Goal: Task Accomplishment & Management: Complete application form

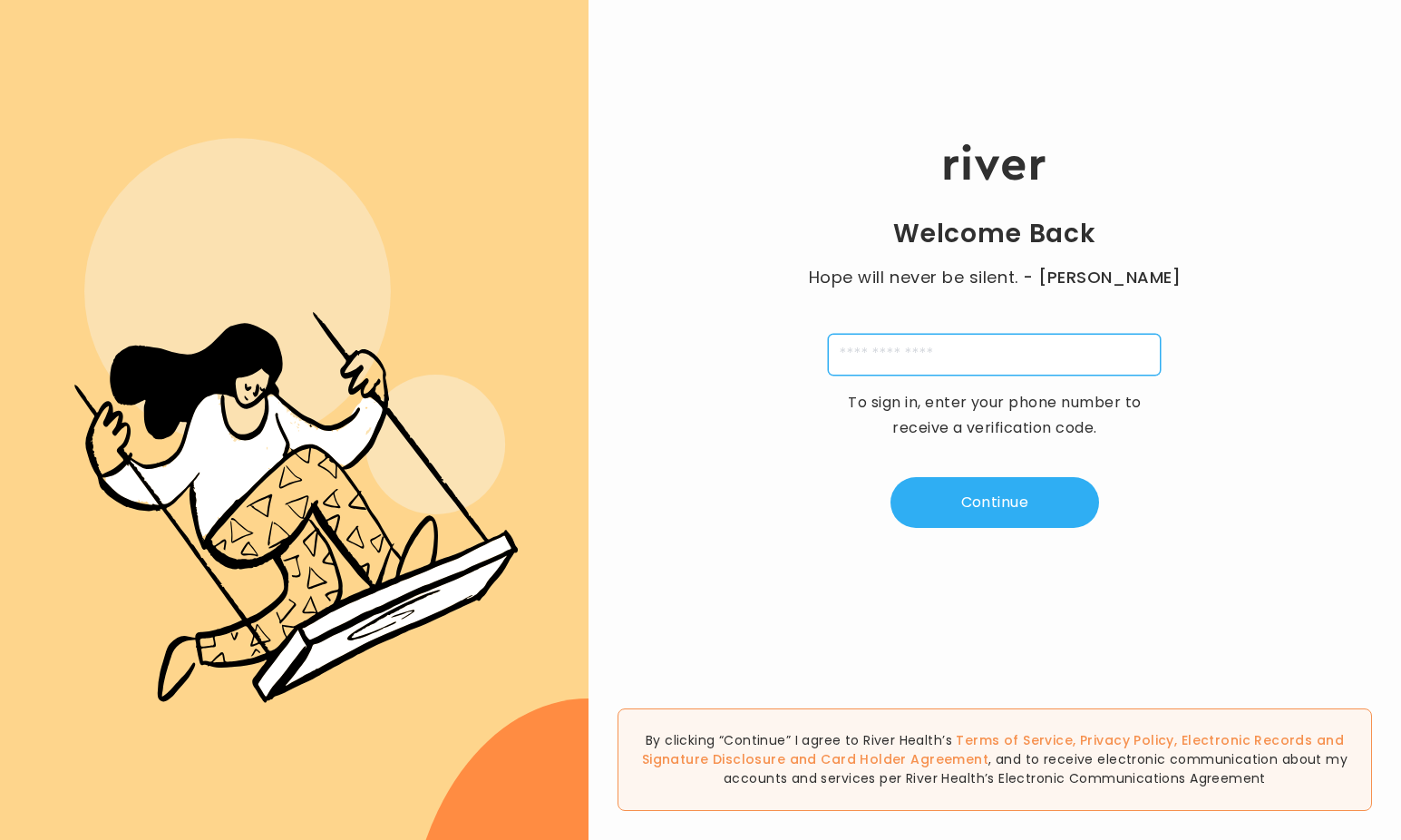
click at [892, 352] on input "tel" at bounding box center [994, 354] width 333 height 41
type input "**********"
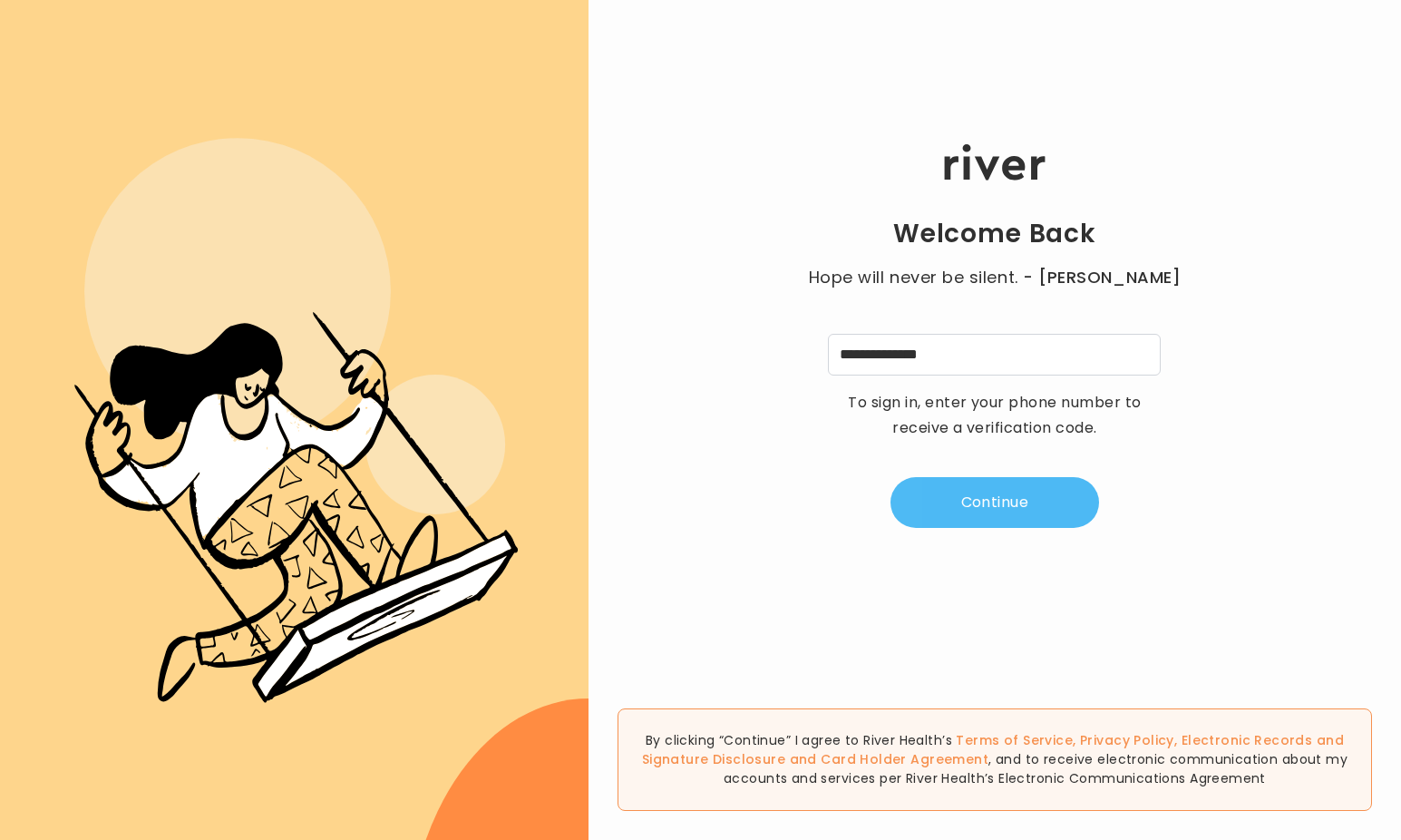
click at [985, 511] on button "Continue" at bounding box center [994, 502] width 209 height 51
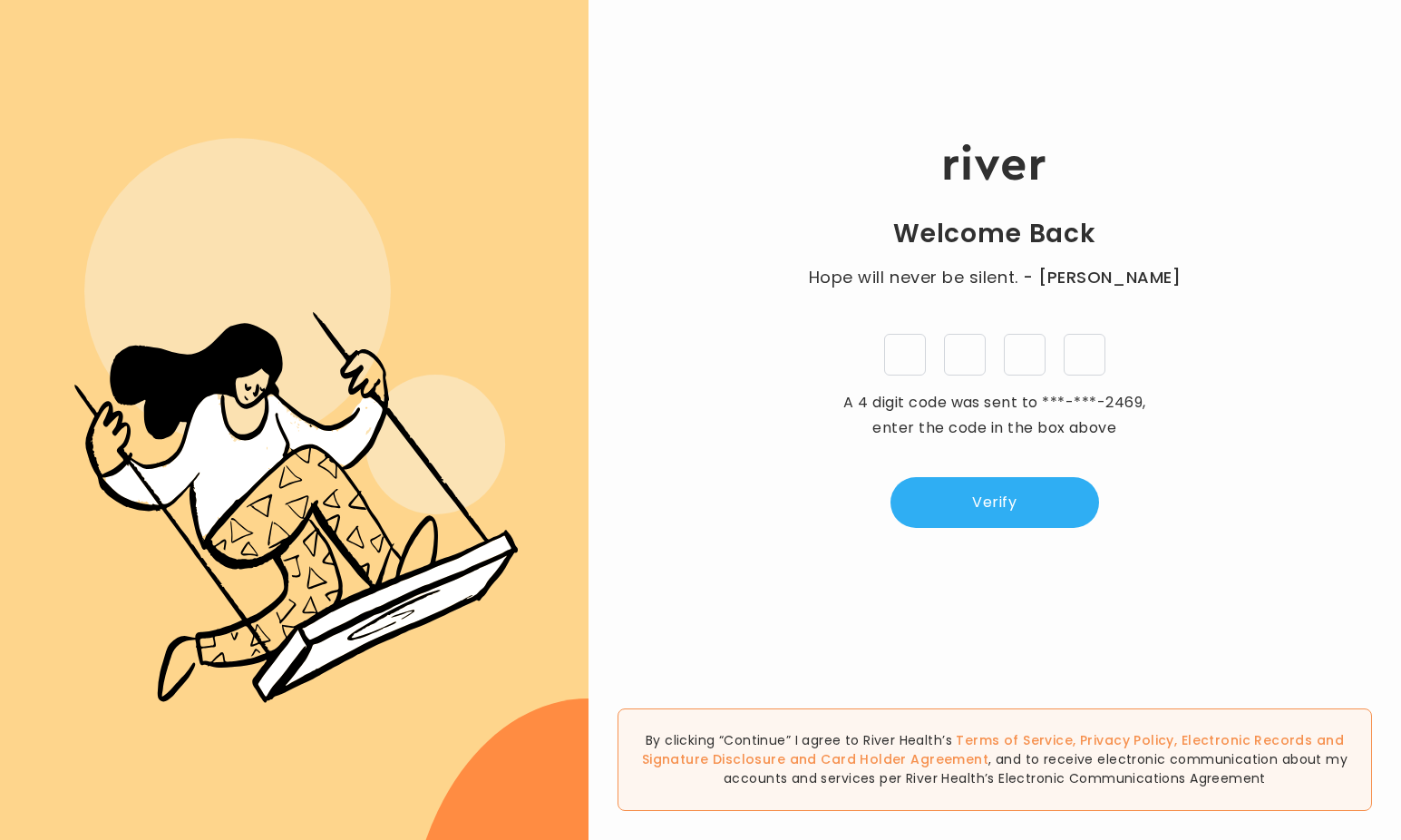
click at [904, 355] on input "tel" at bounding box center [904, 354] width 41 height 41
click at [880, 341] on div at bounding box center [994, 354] width 333 height 41
click at [903, 360] on input "tel" at bounding box center [904, 354] width 41 height 41
click at [816, 369] on div "Welcome Back Hope will never be silent. - [PERSON_NAME] A 4 digit code was sent…" at bounding box center [995, 337] width 812 height 504
click at [899, 359] on input "tel" at bounding box center [904, 354] width 41 height 41
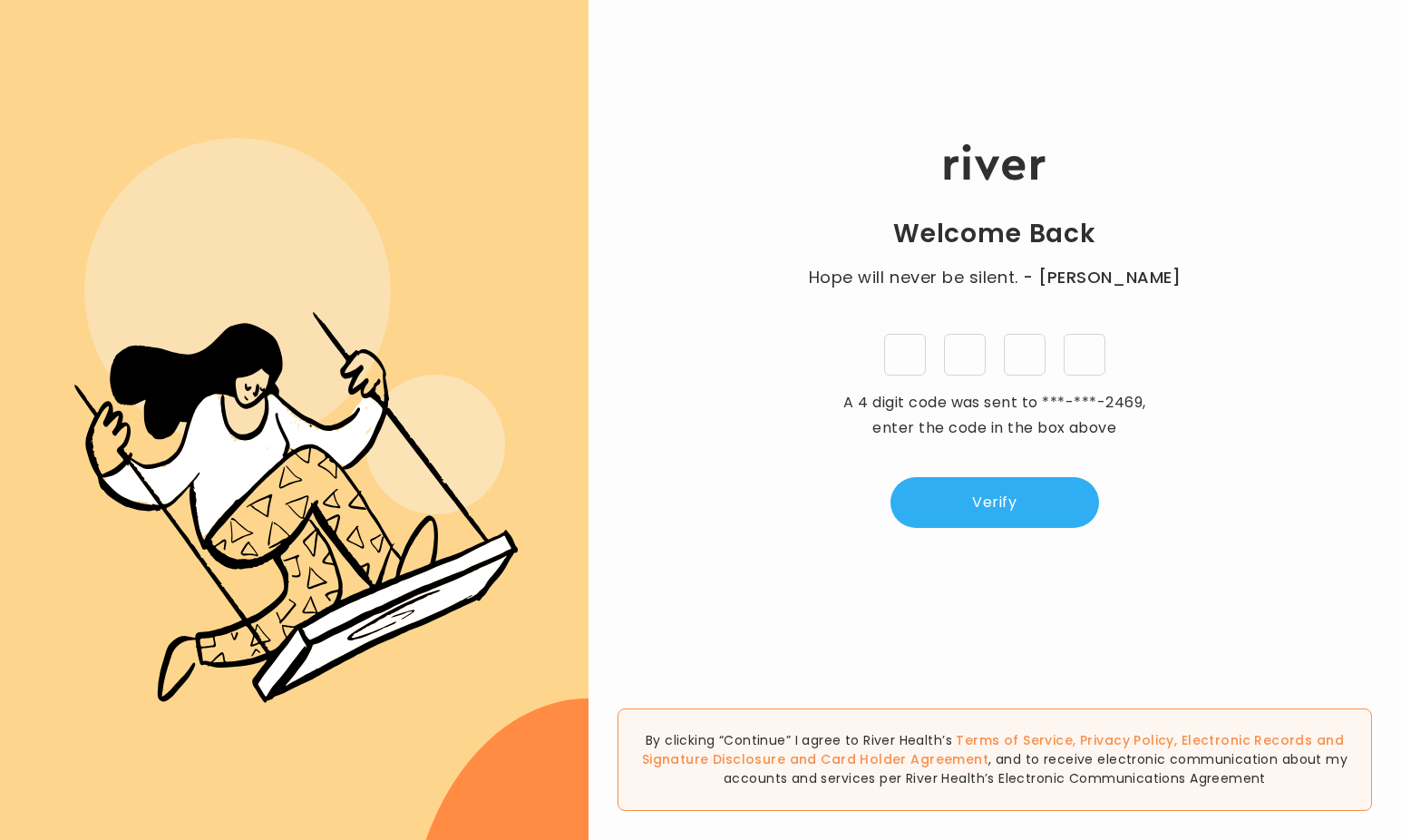
click at [832, 357] on div at bounding box center [994, 354] width 333 height 41
click at [911, 360] on input "tel" at bounding box center [904, 354] width 41 height 41
type input "*"
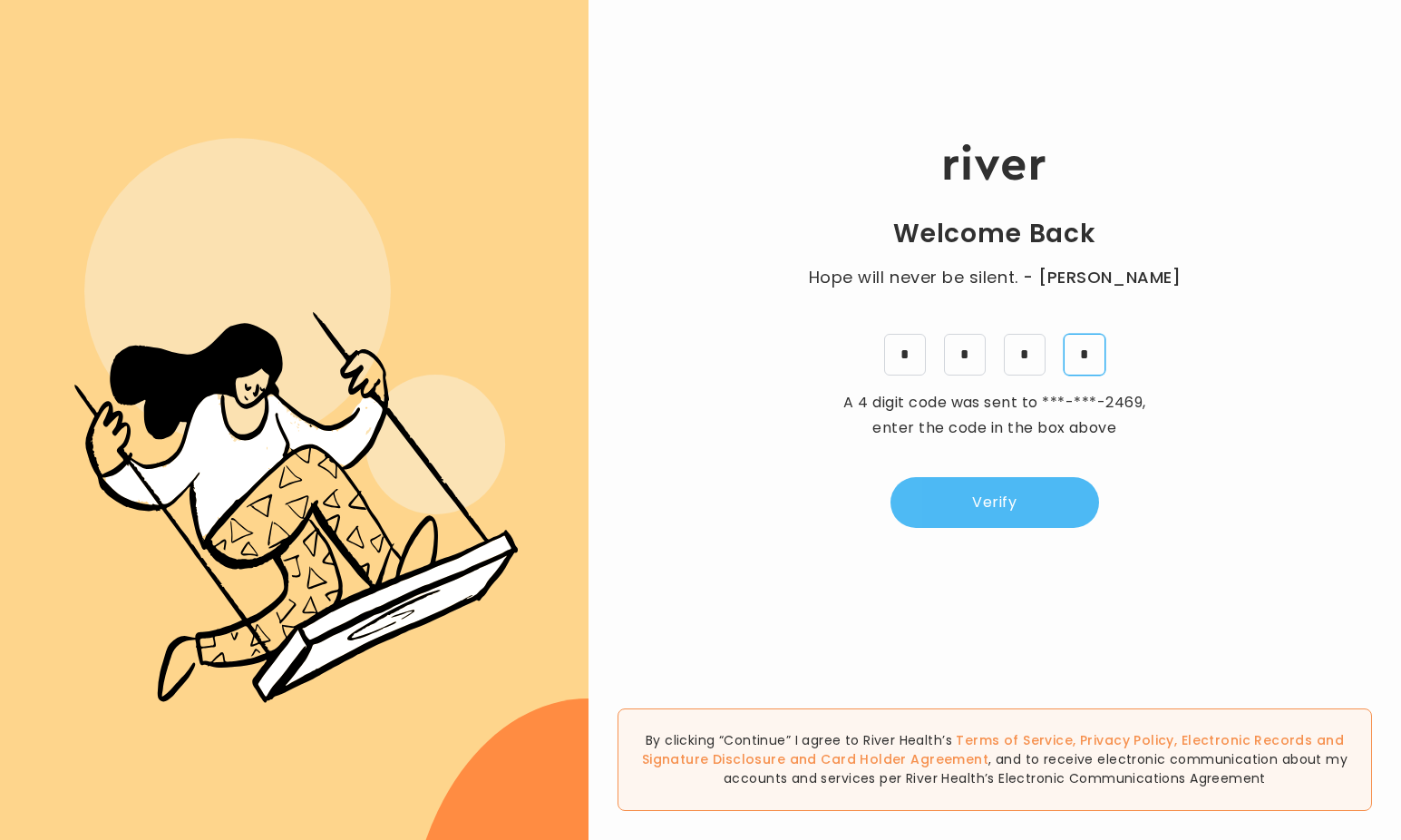
type input "*"
click at [993, 498] on button "Verify" at bounding box center [994, 502] width 209 height 51
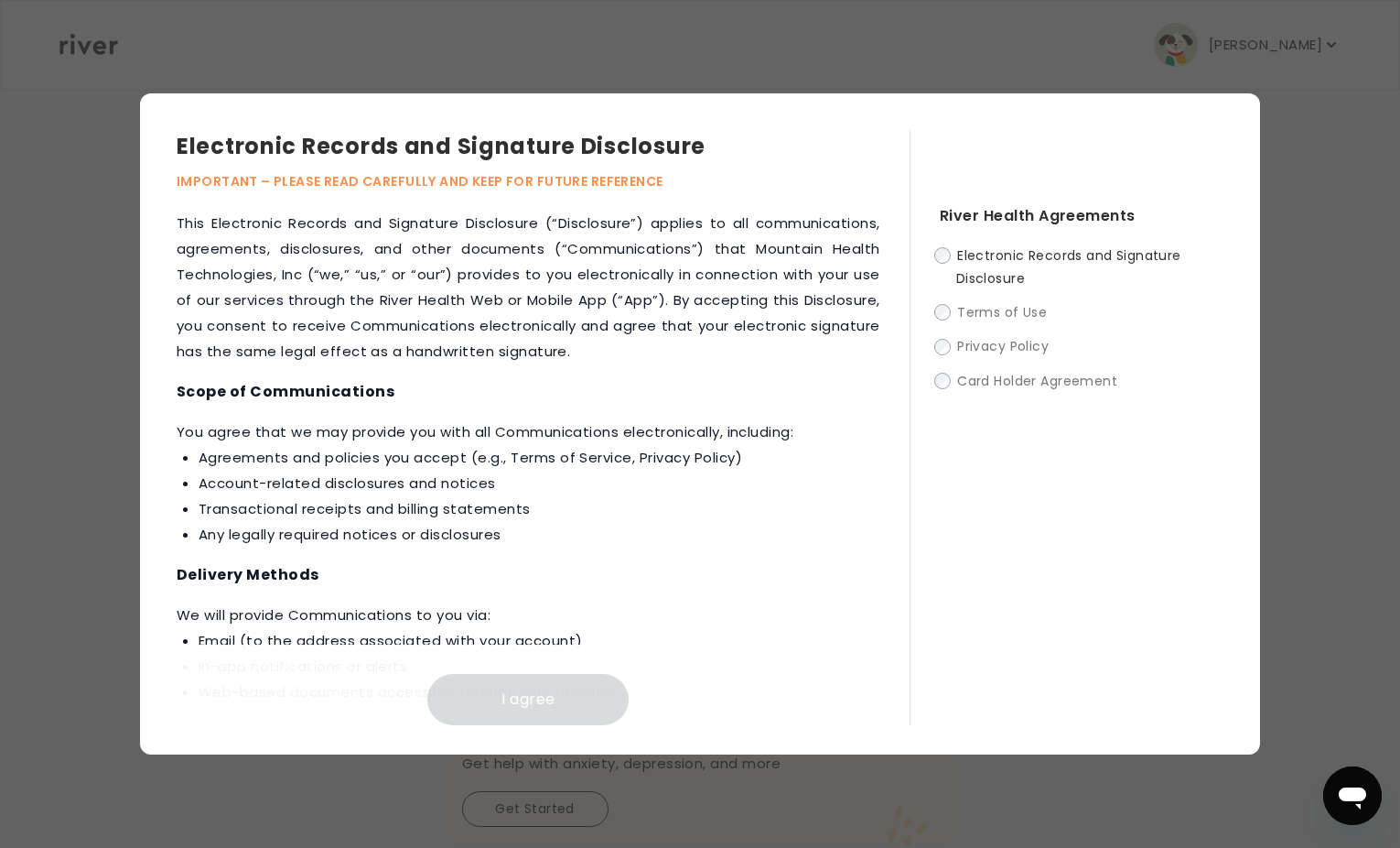
scroll to position [851, 0]
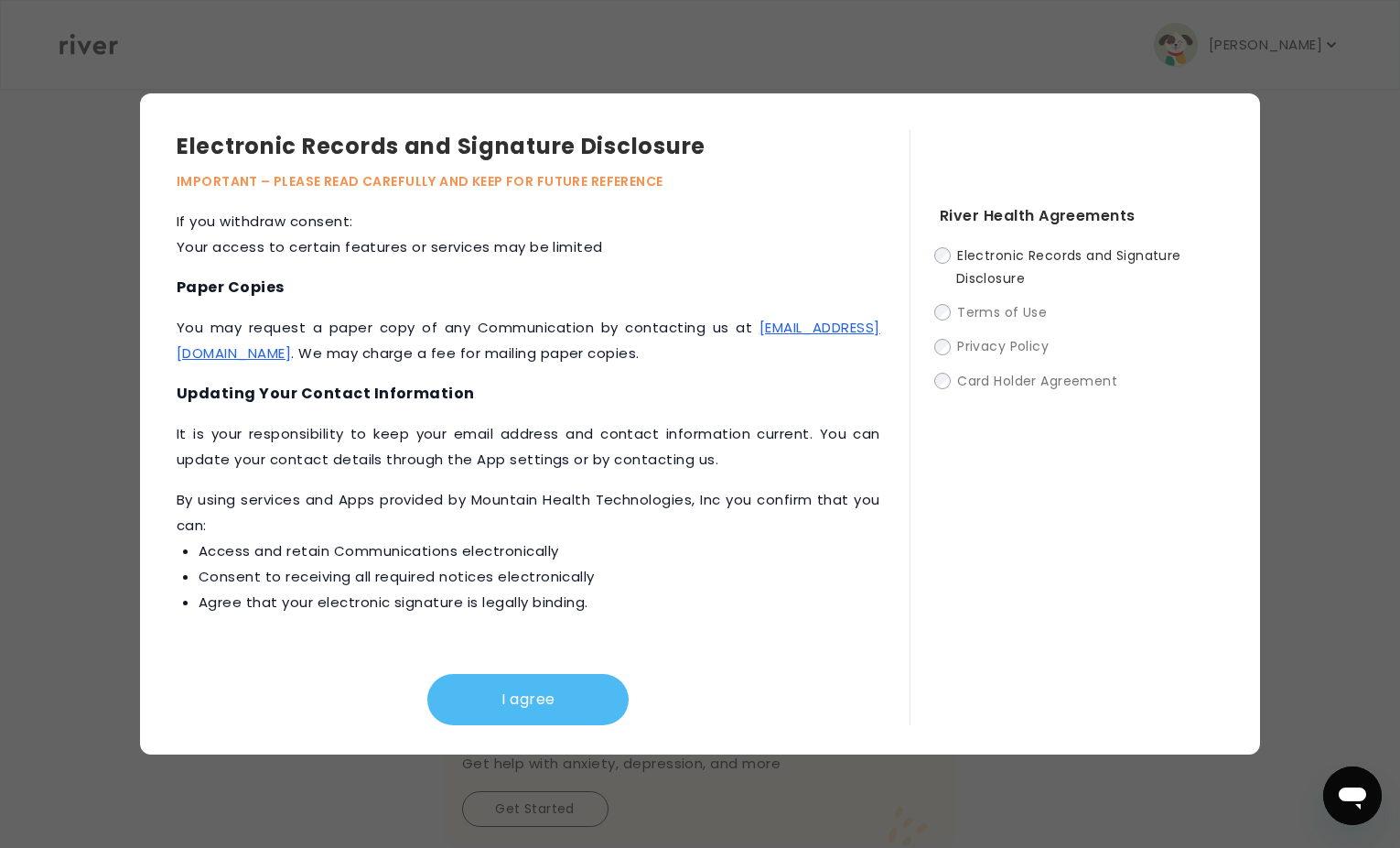
click at [523, 690] on button "I agree" at bounding box center [527, 699] width 201 height 51
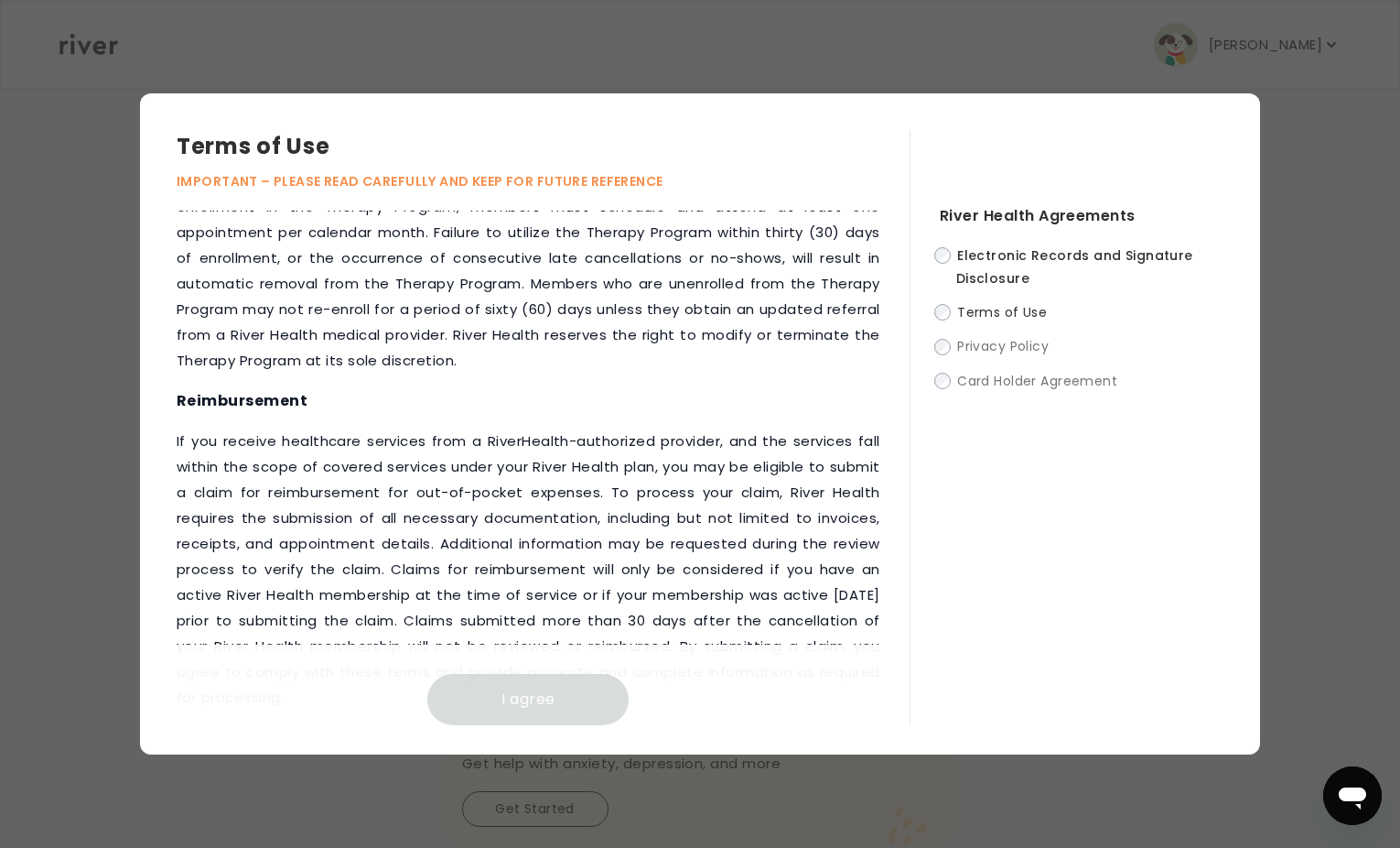
scroll to position [2382, 0]
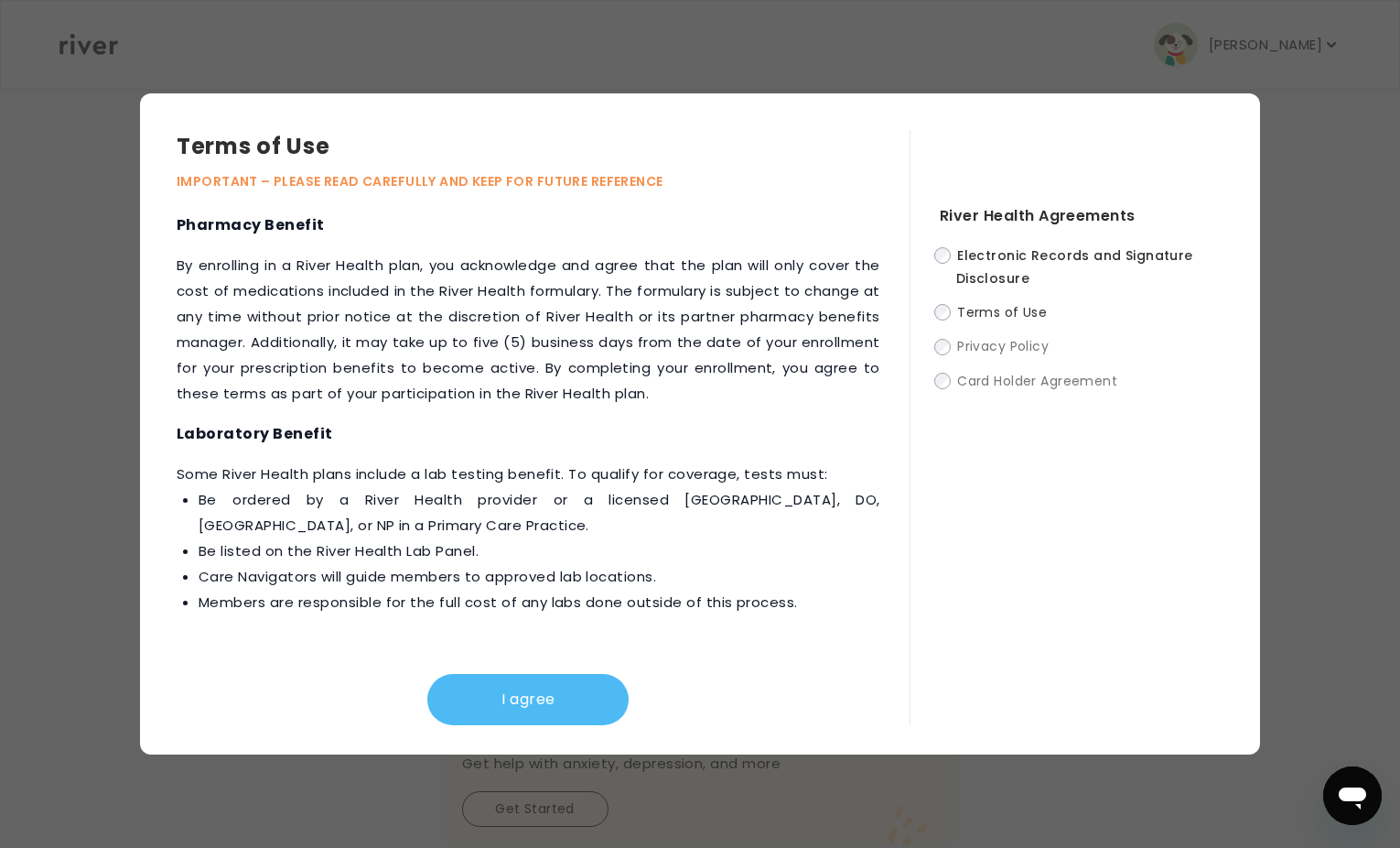
click at [527, 706] on button "I agree" at bounding box center [527, 699] width 201 height 51
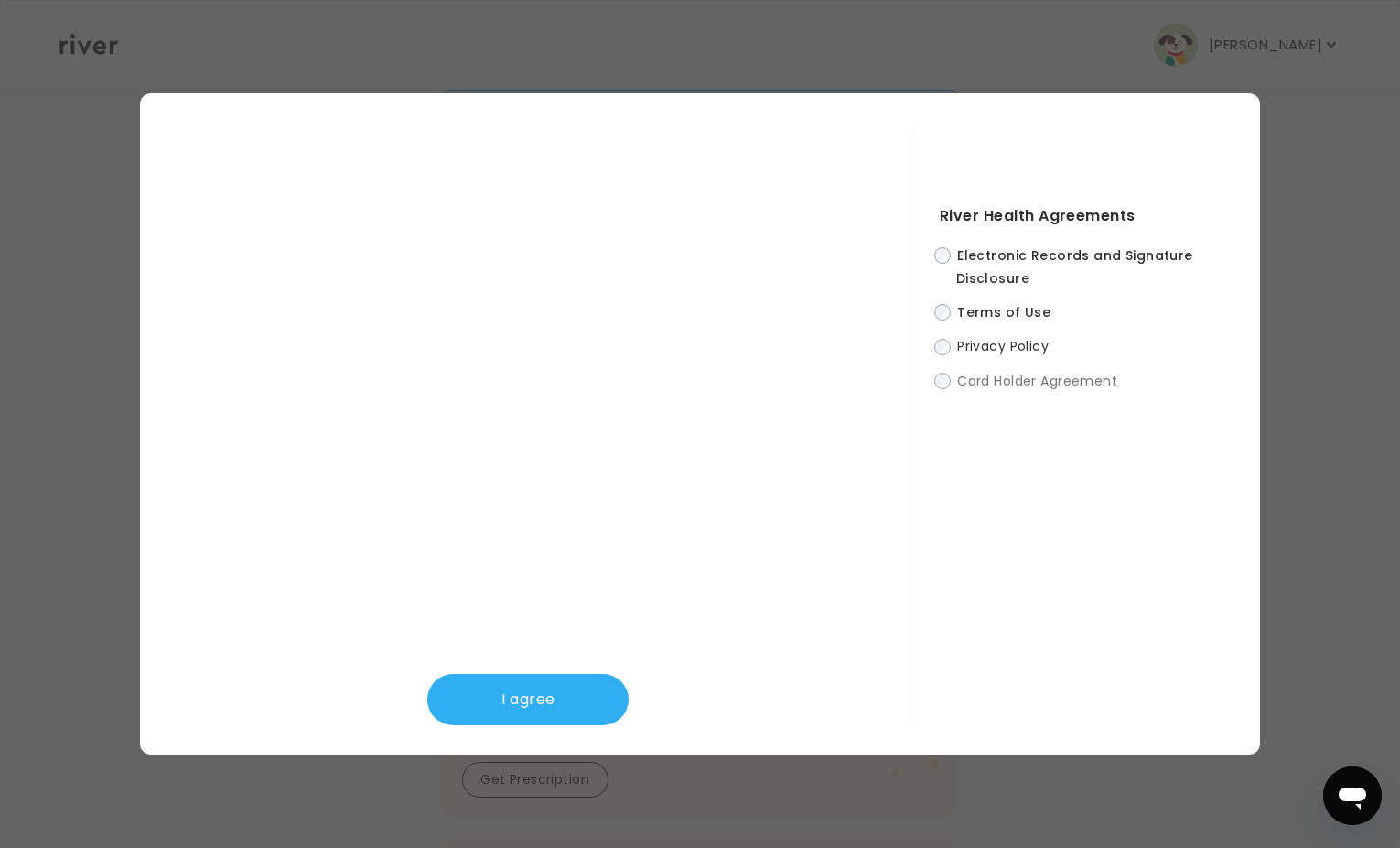
scroll to position [198, 0]
click at [533, 690] on button "I agree" at bounding box center [527, 699] width 201 height 51
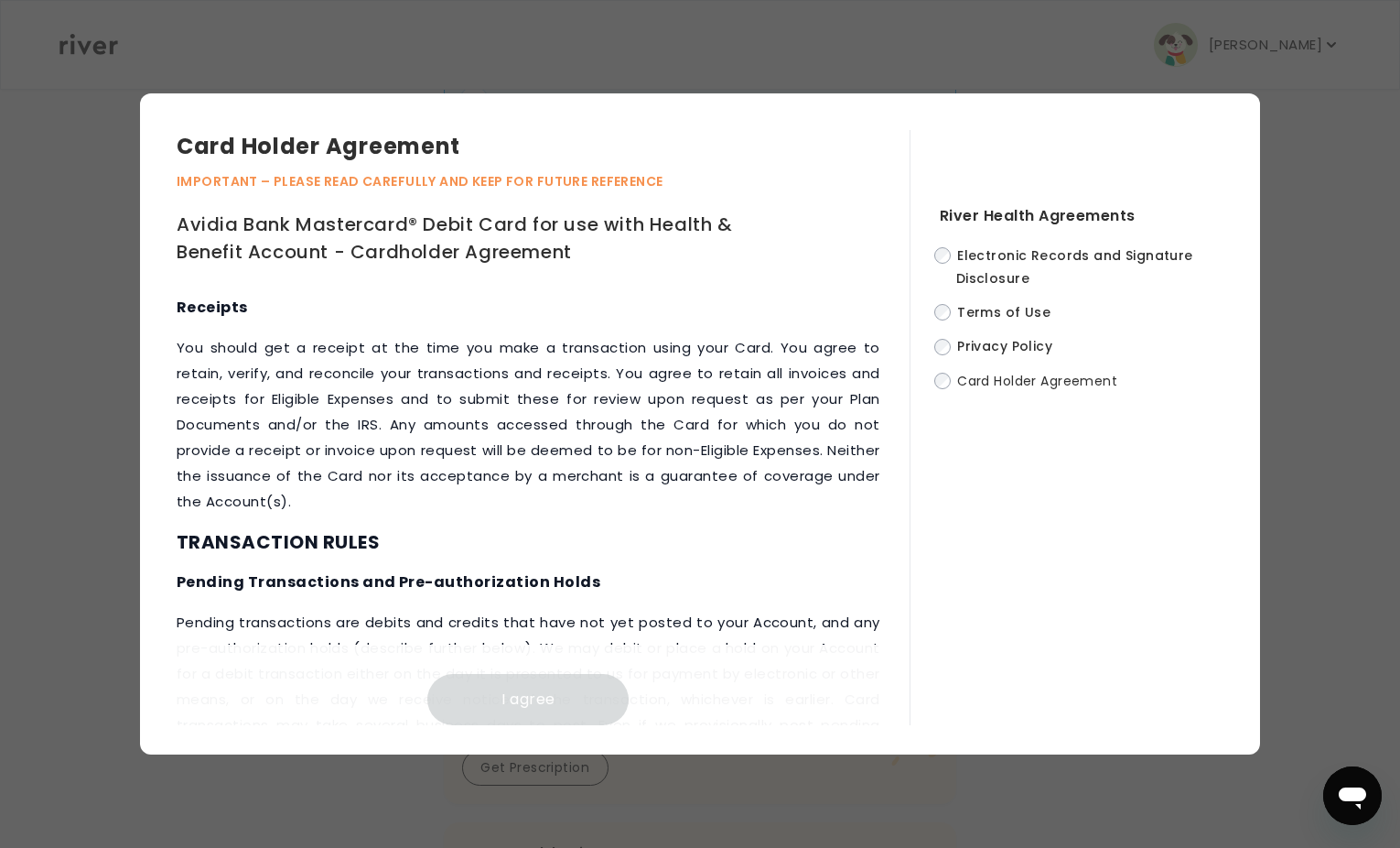
scroll to position [4192, 0]
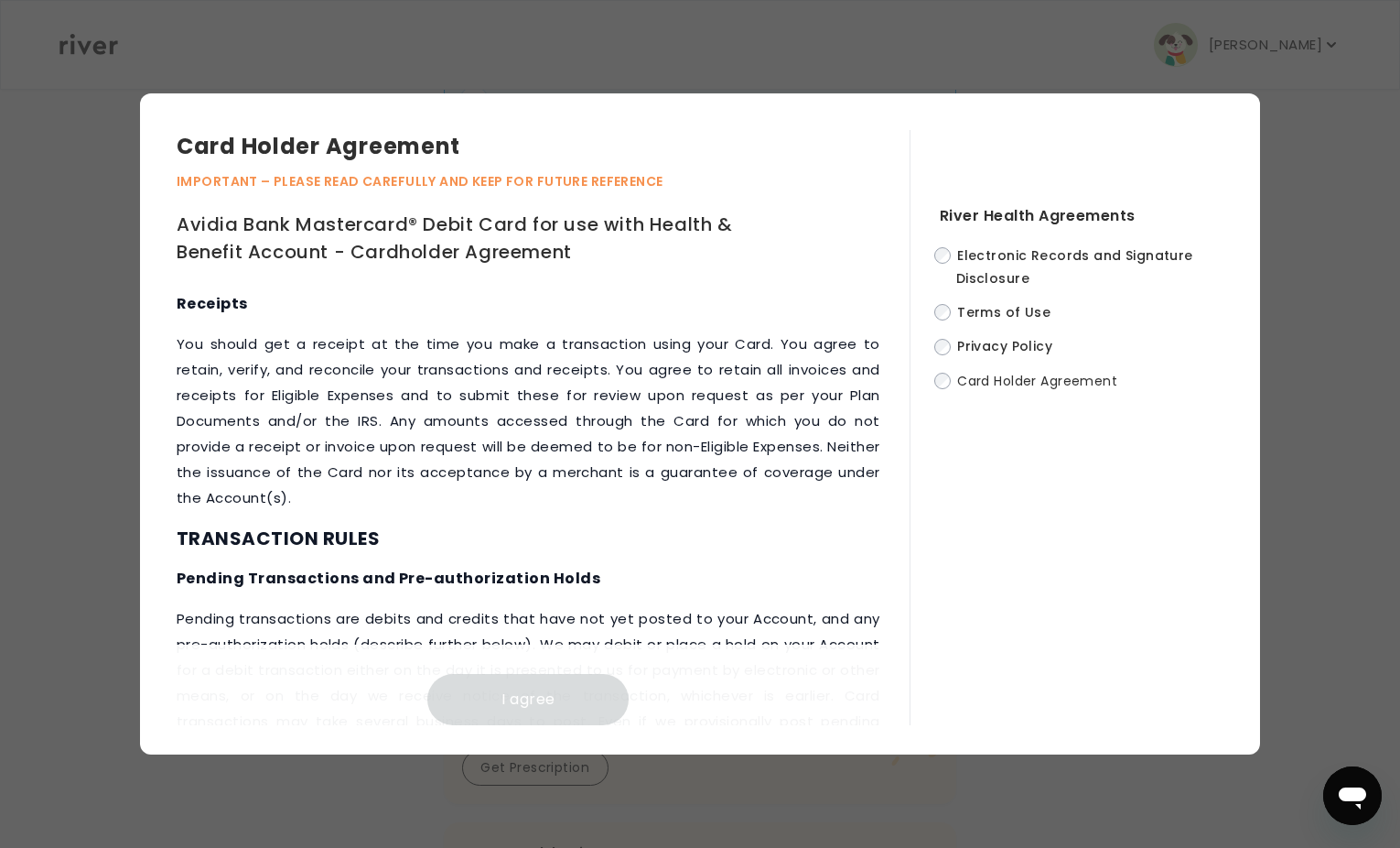
click at [501, 394] on p "You should get a receipt at the time you make a transaction using your Card. Yo…" at bounding box center [528, 421] width 704 height 180
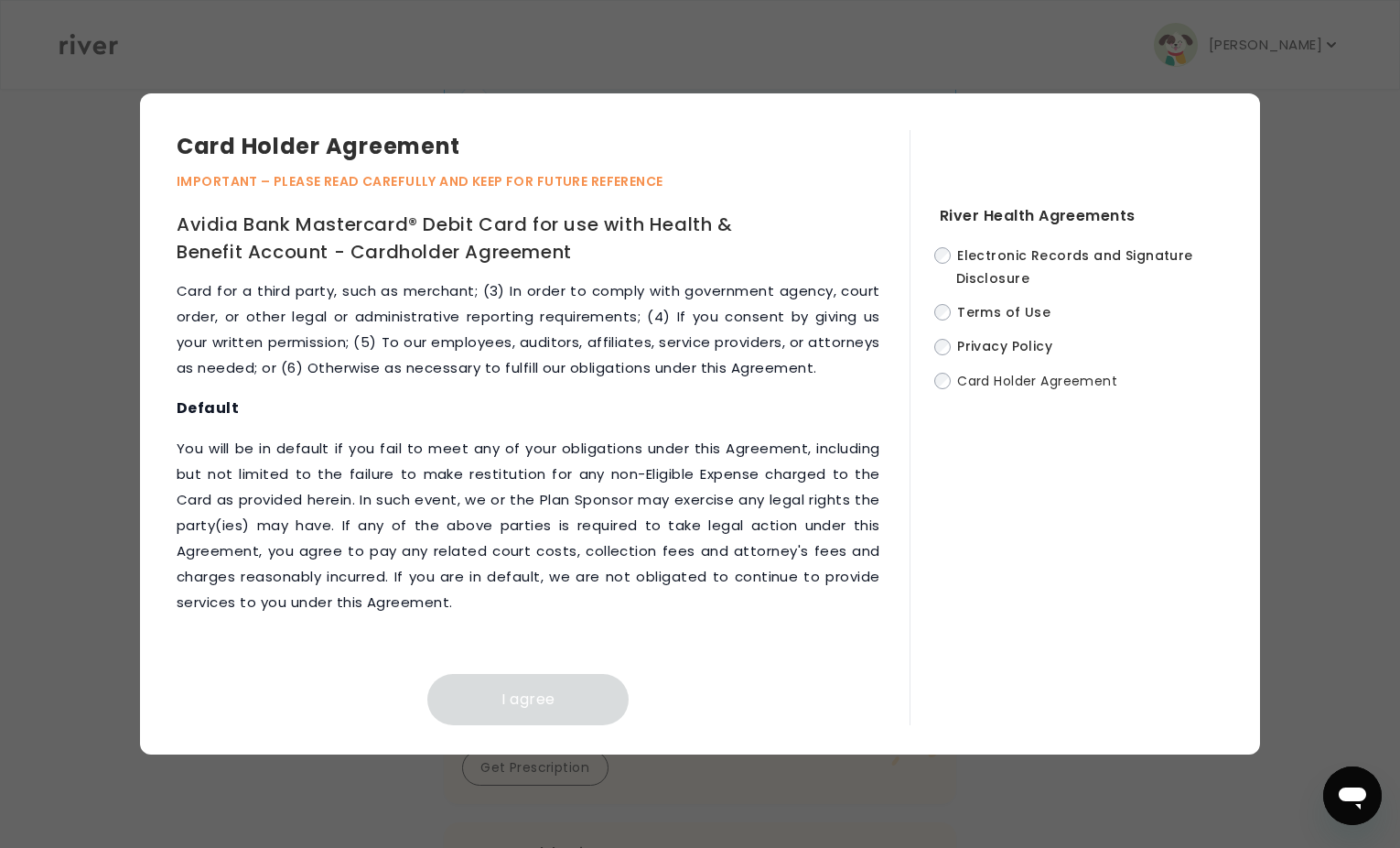
scroll to position [546, 0]
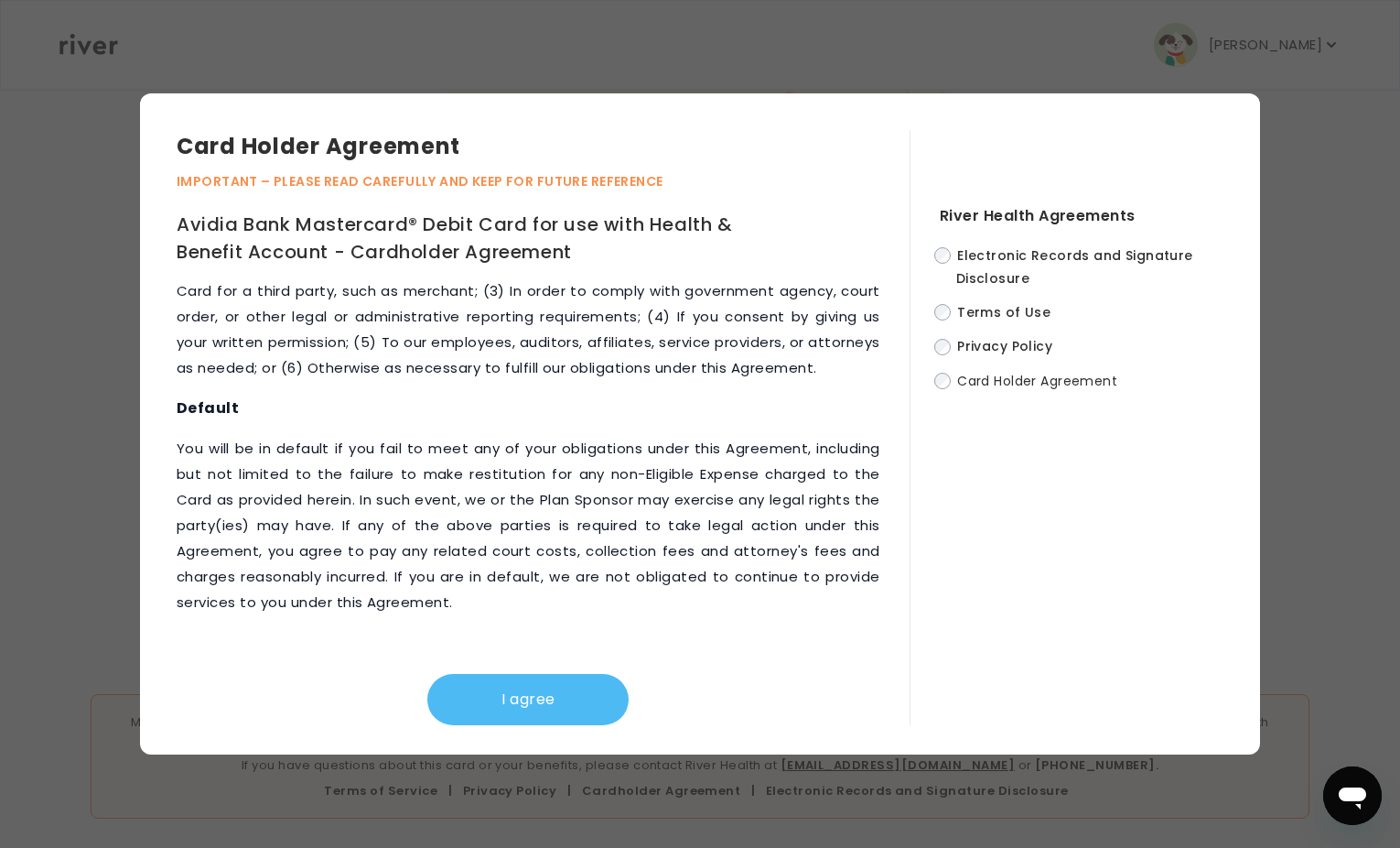
click at [500, 700] on button "I agree" at bounding box center [527, 699] width 201 height 51
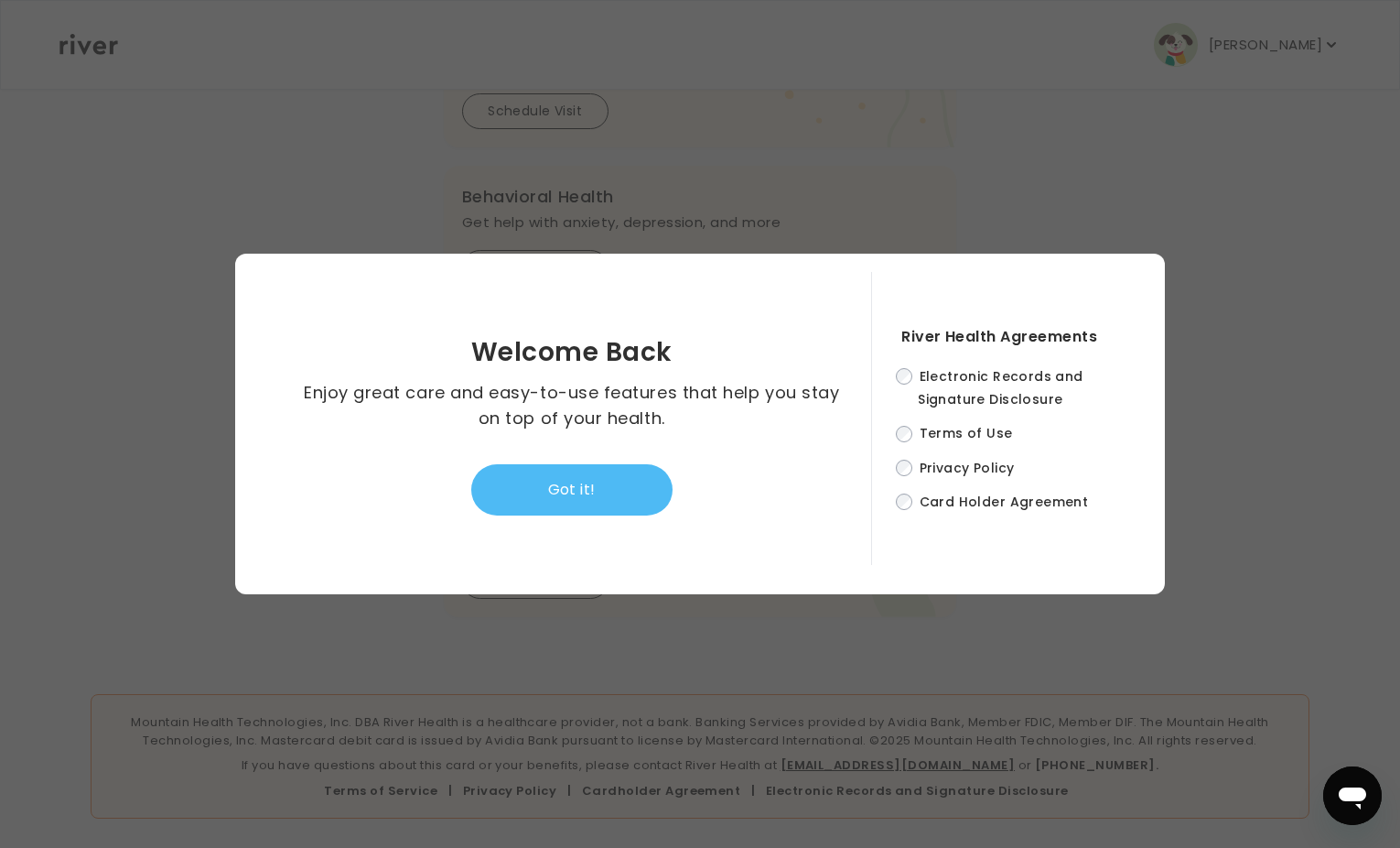
click at [575, 498] on button "Got it!" at bounding box center [571, 490] width 201 height 51
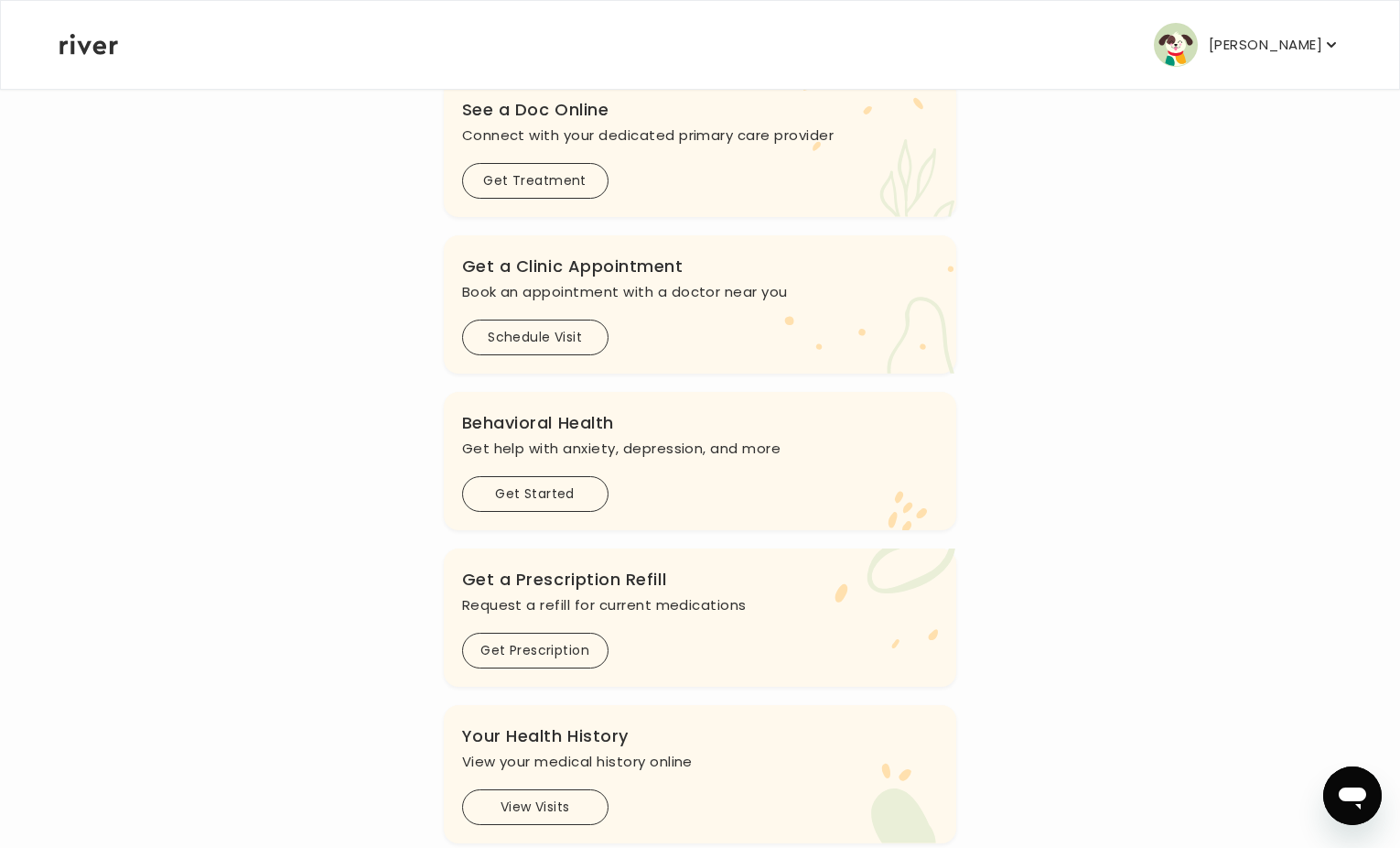
scroll to position [0, 0]
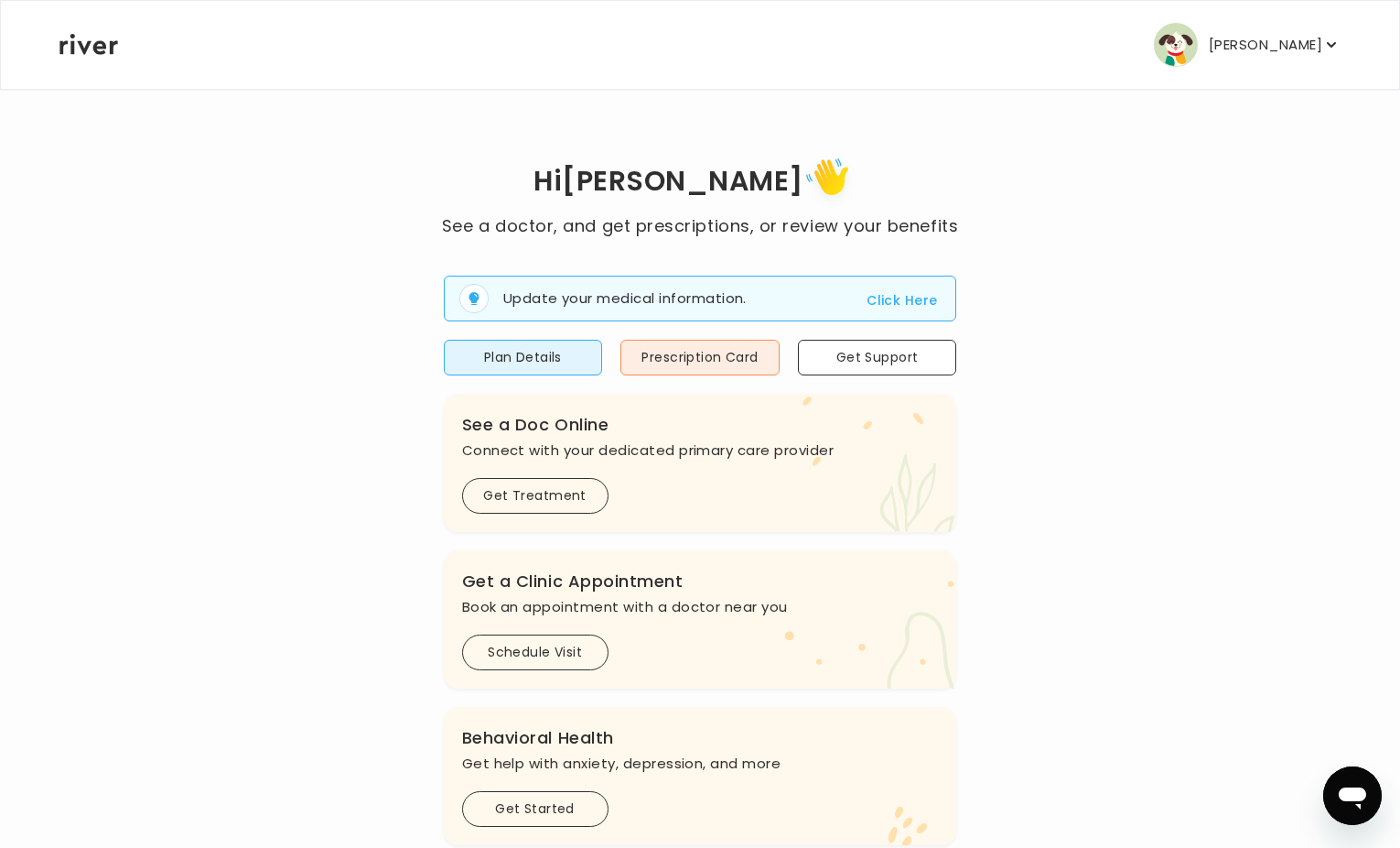
click at [1304, 40] on p "[PERSON_NAME]" at bounding box center [1265, 45] width 114 height 25
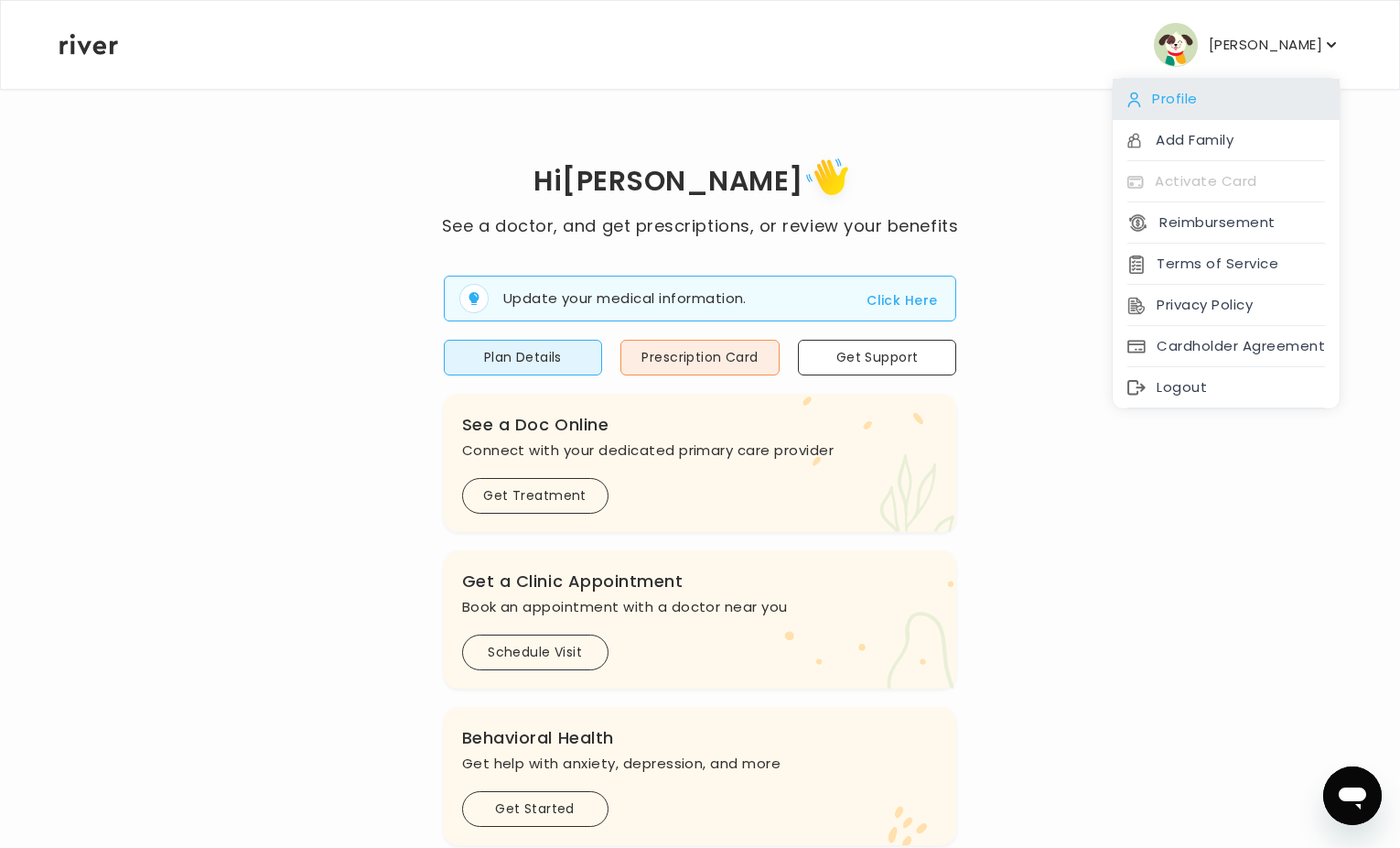
click at [1228, 105] on div "Profile" at bounding box center [1226, 99] width 227 height 41
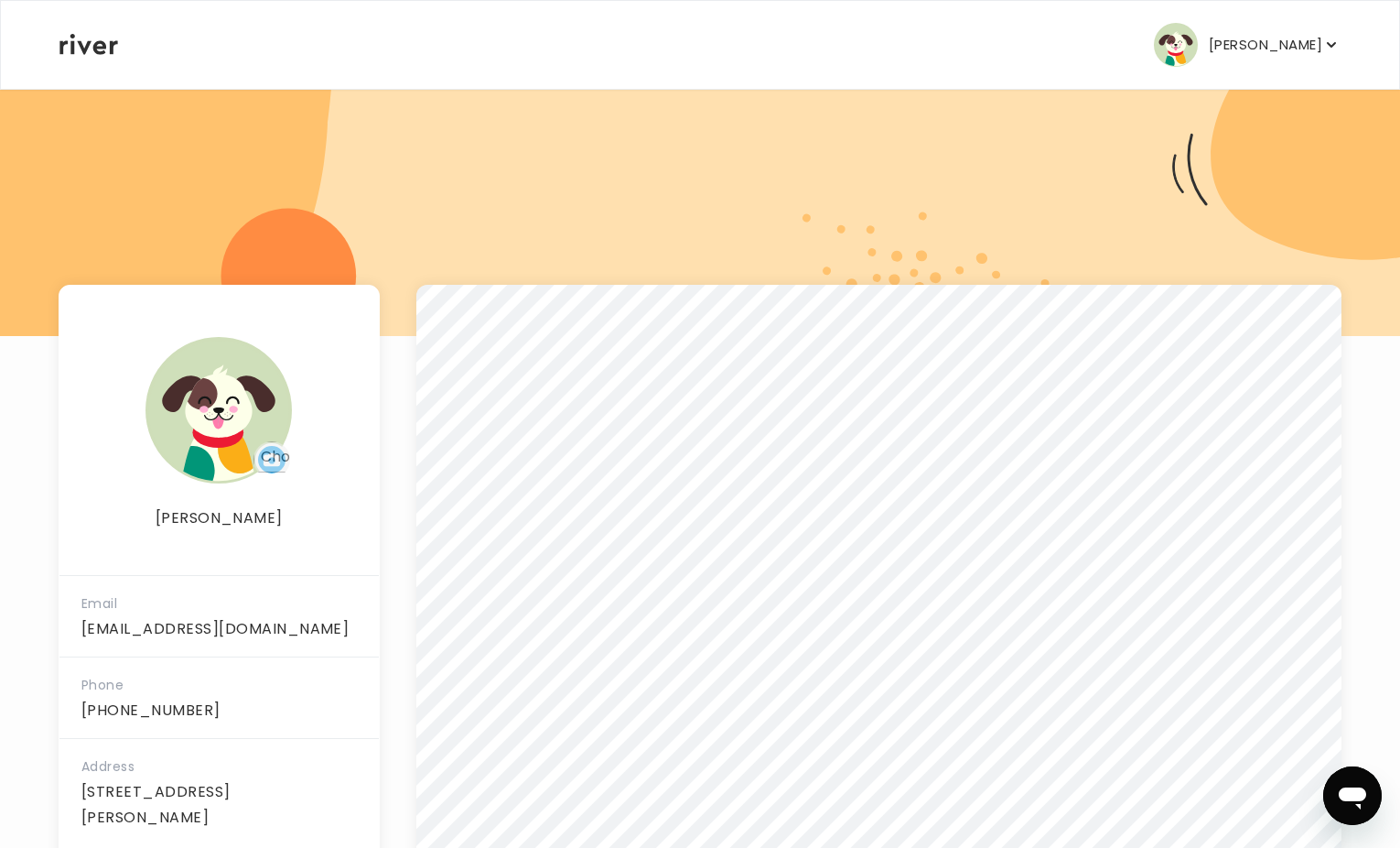
scroll to position [201, 0]
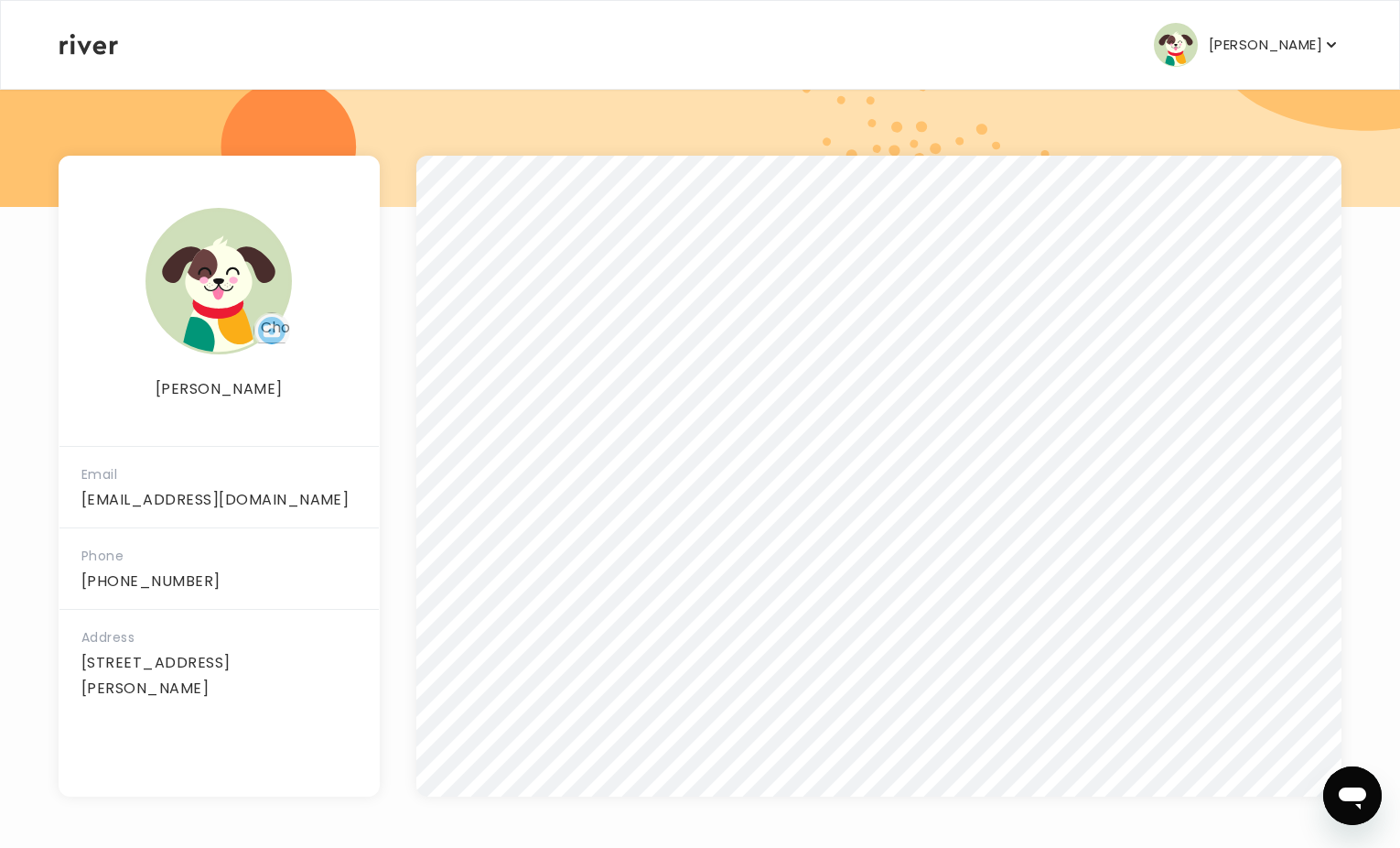
click at [1211, 38] on p "[PERSON_NAME]" at bounding box center [1265, 45] width 114 height 25
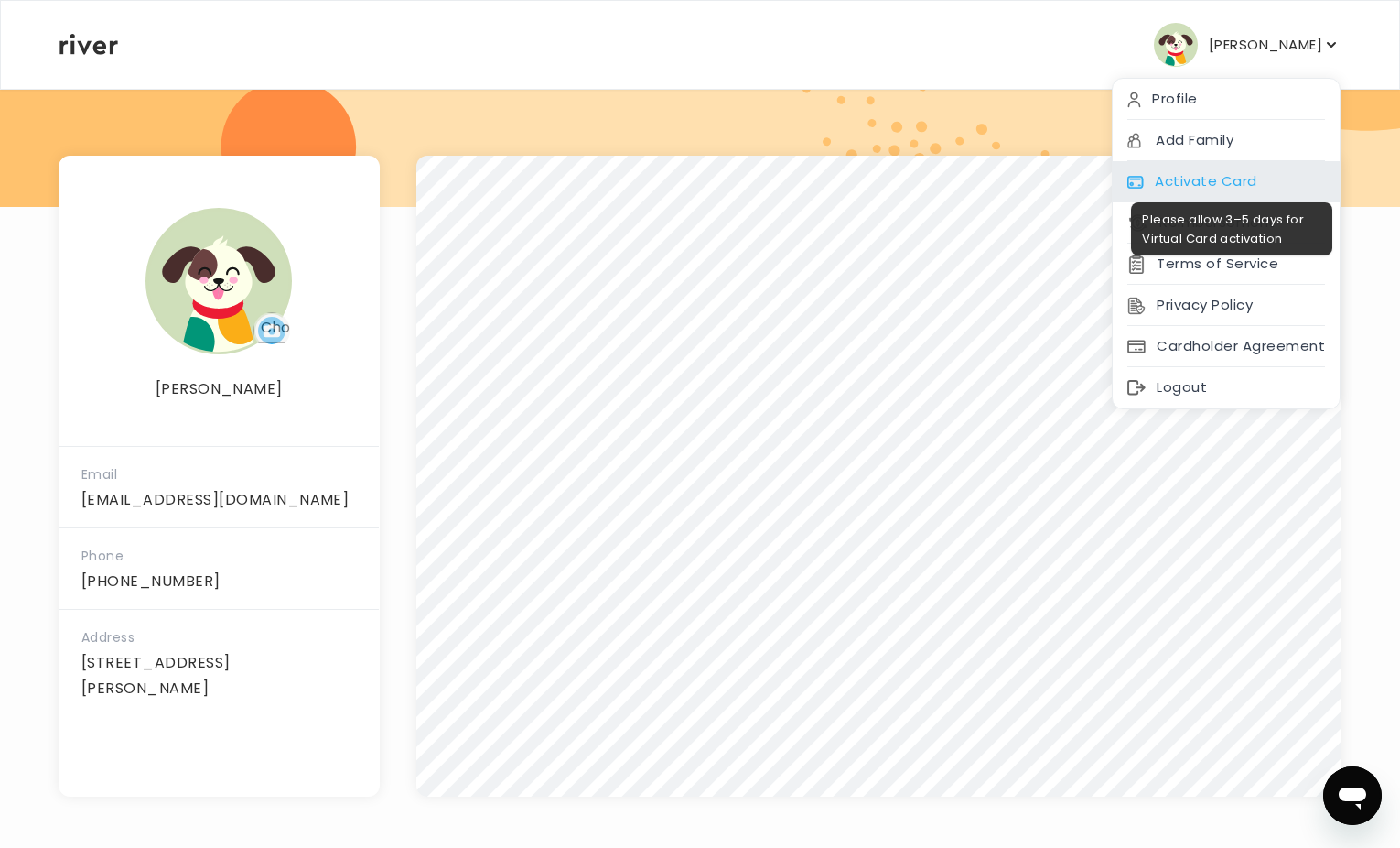
click at [1174, 180] on div "Activate Card" at bounding box center [1226, 182] width 227 height 41
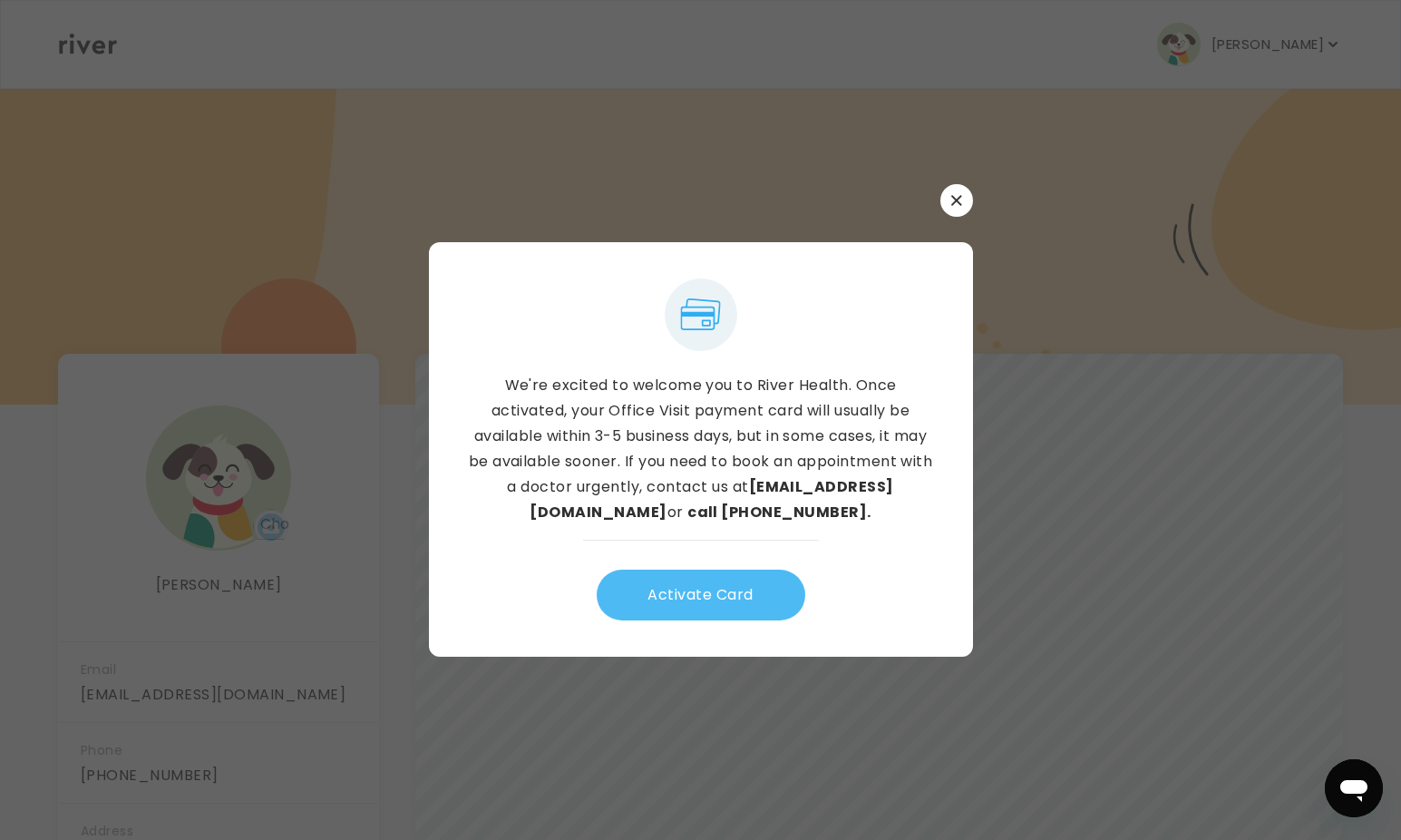
click at [731, 593] on button "Activate Card" at bounding box center [700, 595] width 209 height 51
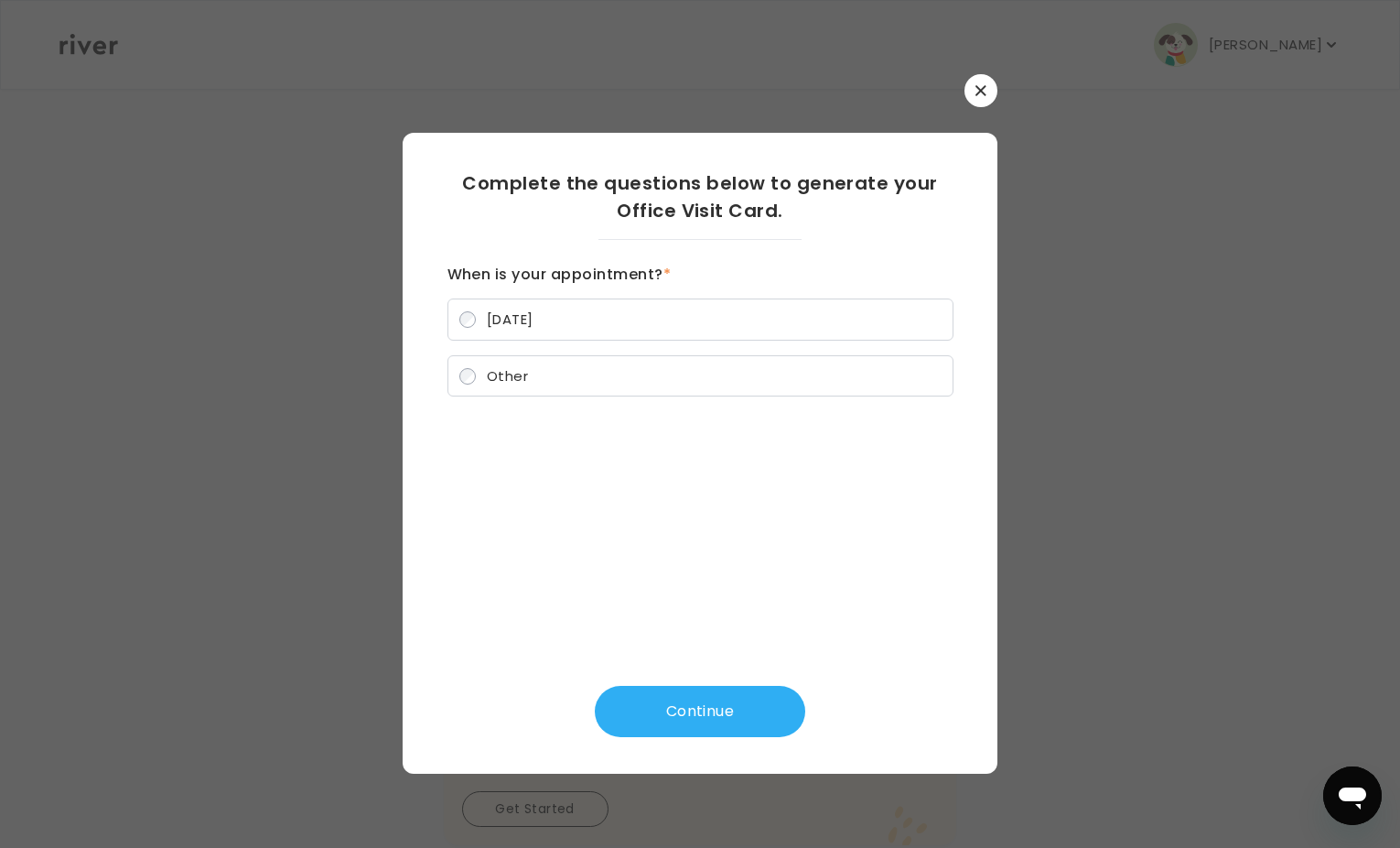
click at [610, 370] on label "Other" at bounding box center [700, 376] width 506 height 42
click at [748, 722] on button "Continue" at bounding box center [699, 711] width 211 height 51
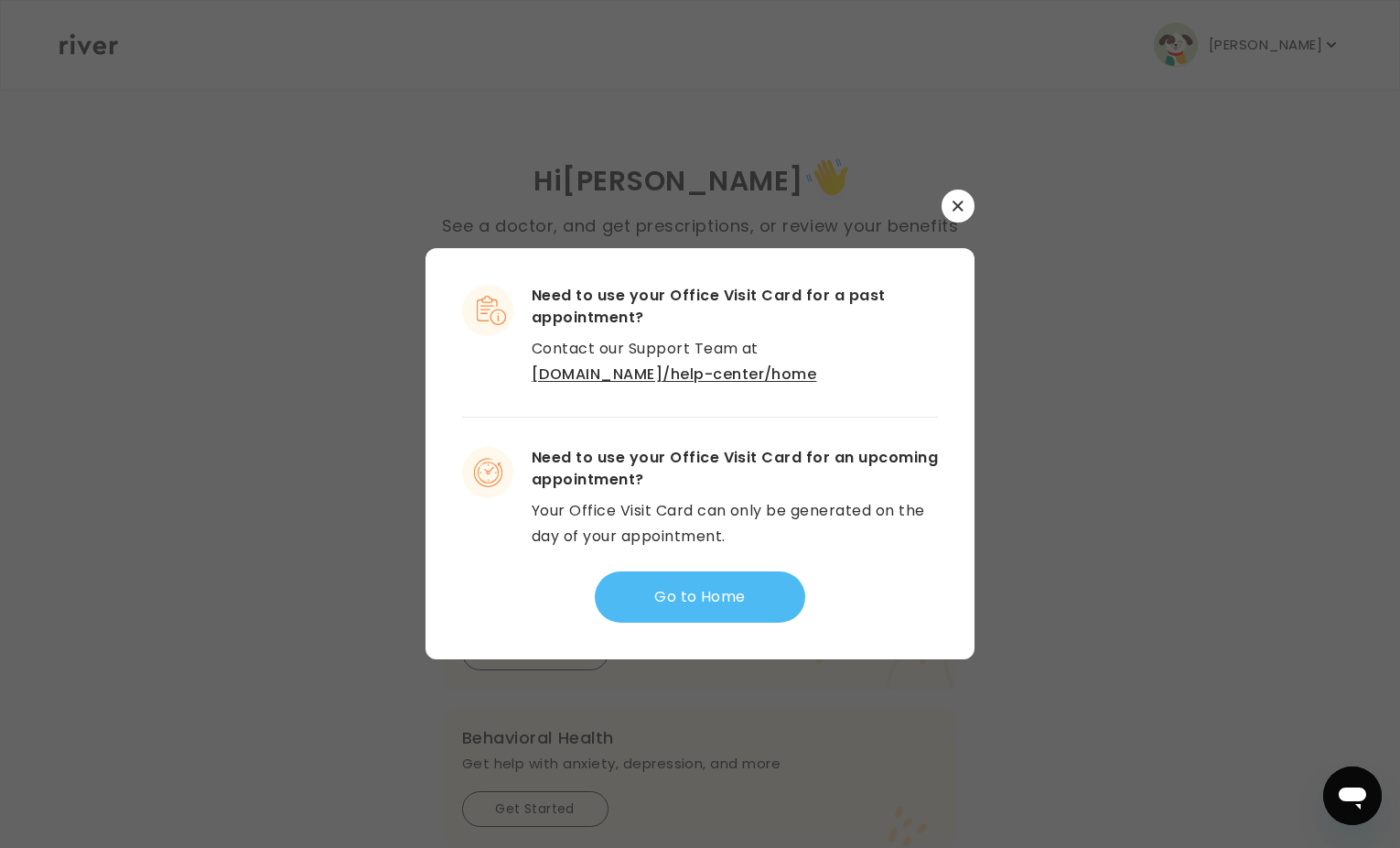
click at [690, 590] on button "Go to Home" at bounding box center [699, 596] width 211 height 51
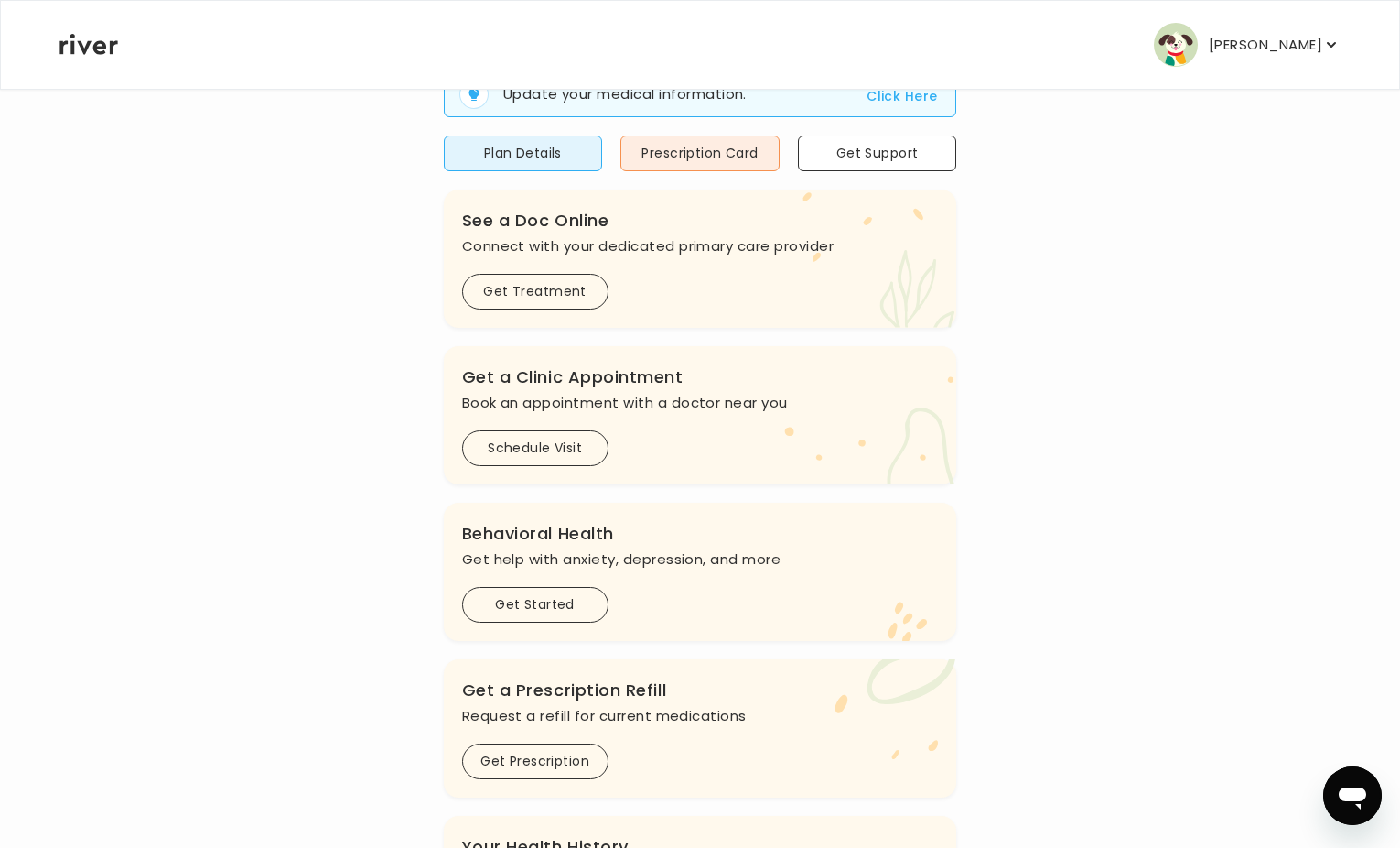
scroll to position [205, 0]
click at [517, 291] on button "Get Treatment" at bounding box center [535, 290] width 147 height 36
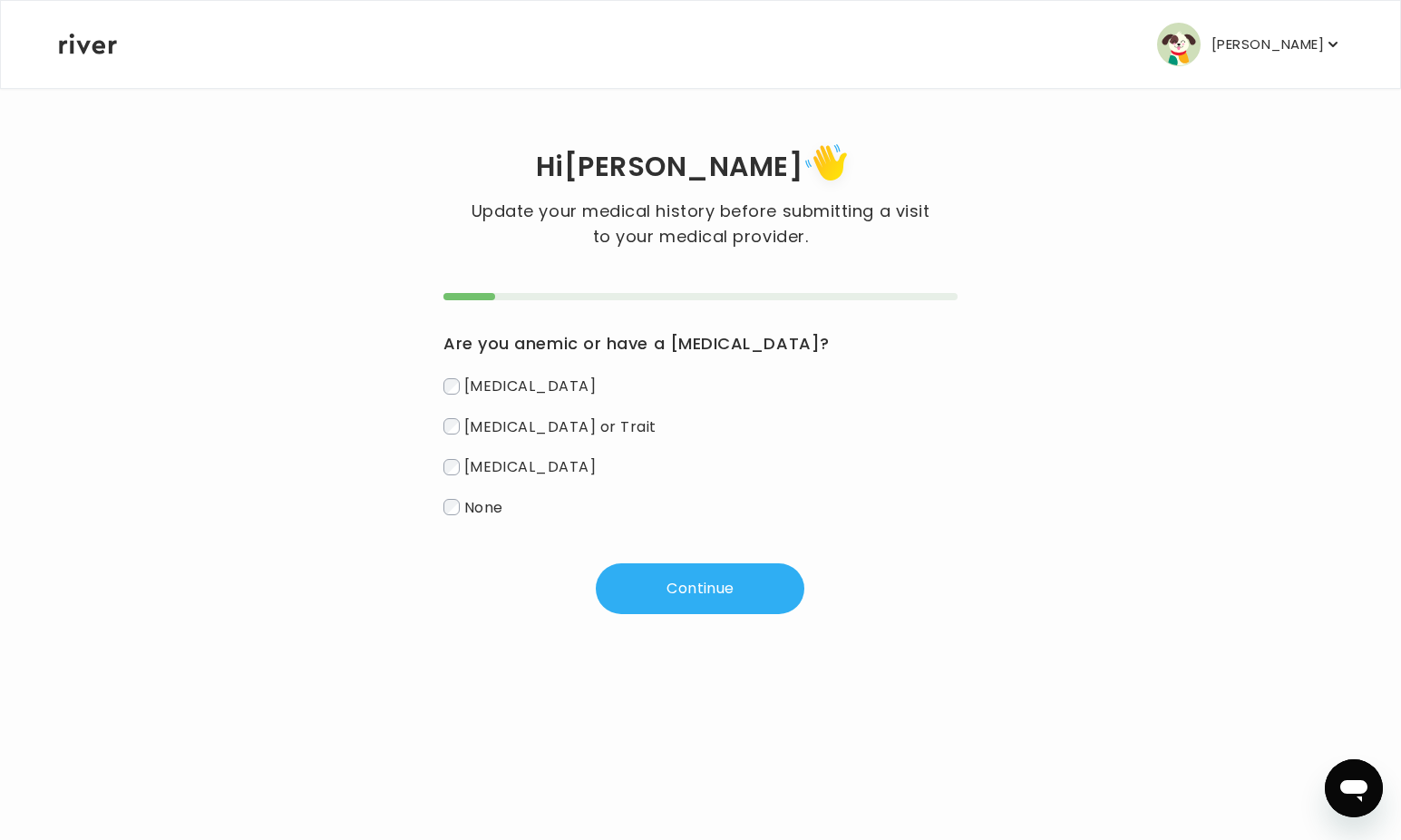
click at [486, 502] on span "None" at bounding box center [483, 506] width 39 height 21
click at [635, 576] on button "Continue" at bounding box center [700, 588] width 209 height 51
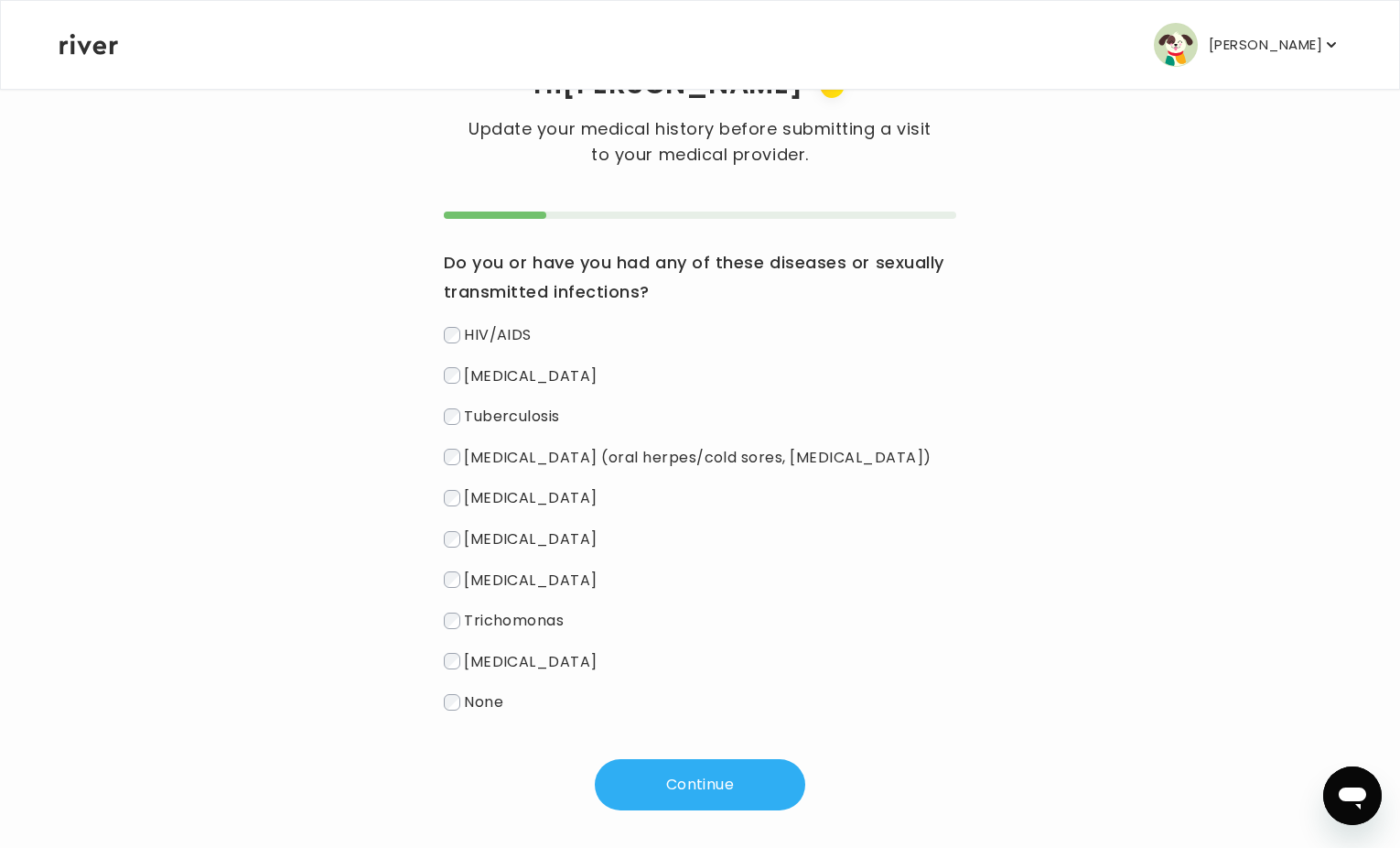
scroll to position [103, 0]
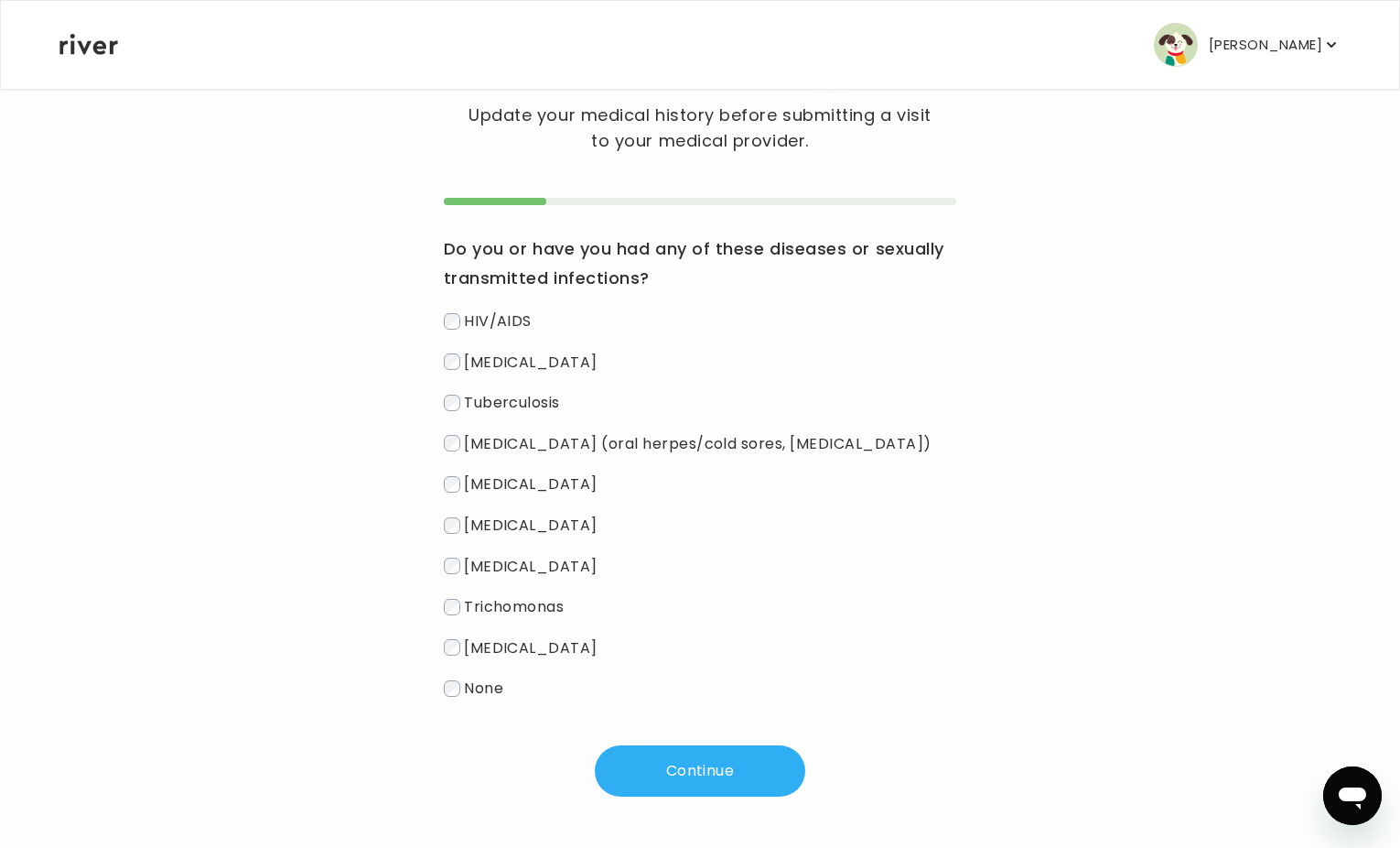
click at [492, 690] on span "None" at bounding box center [483, 688] width 40 height 21
click at [668, 766] on button "Continue" at bounding box center [699, 770] width 211 height 51
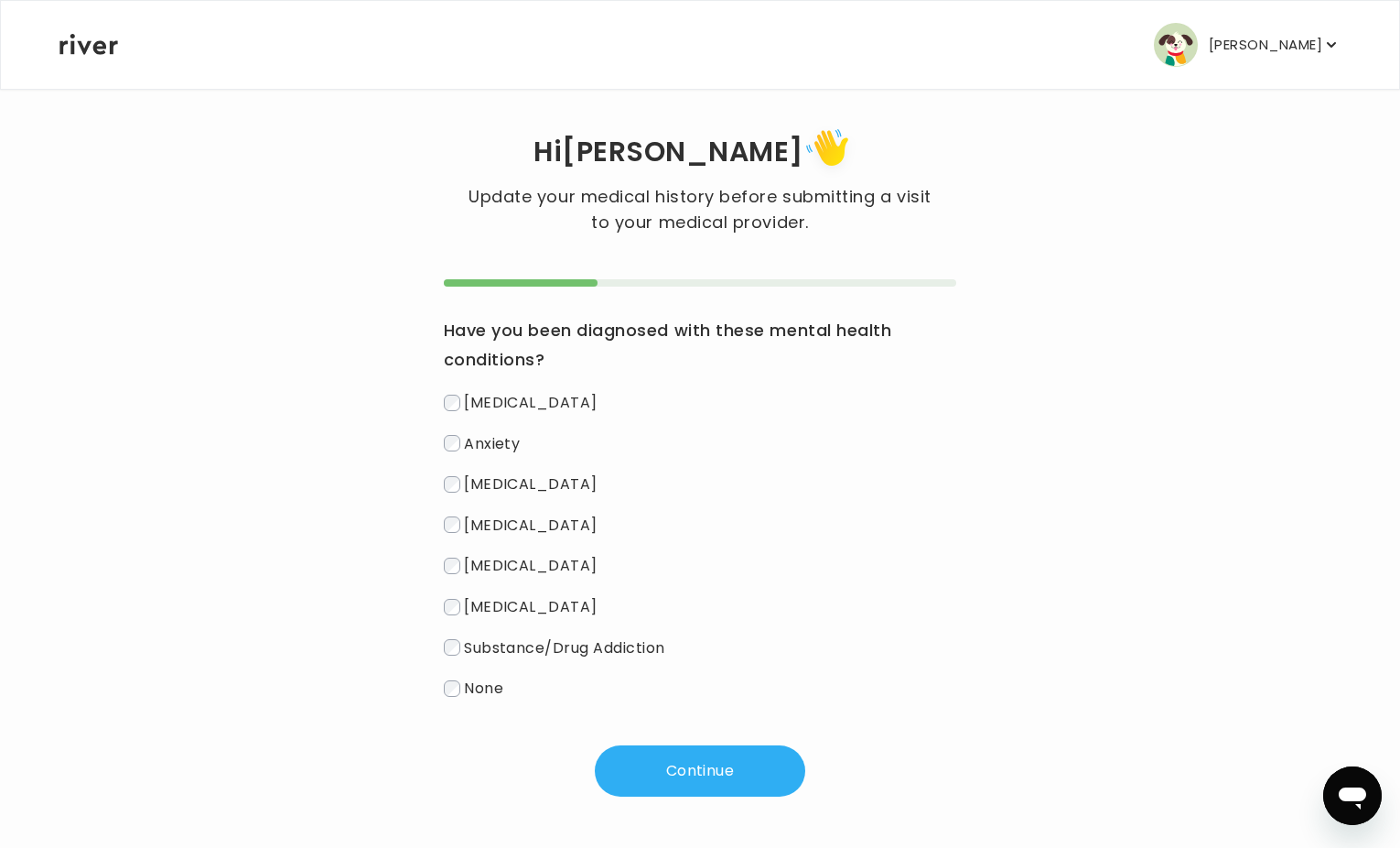
click at [484, 685] on span "None" at bounding box center [483, 688] width 40 height 21
click at [662, 781] on button "Continue" at bounding box center [699, 770] width 211 height 51
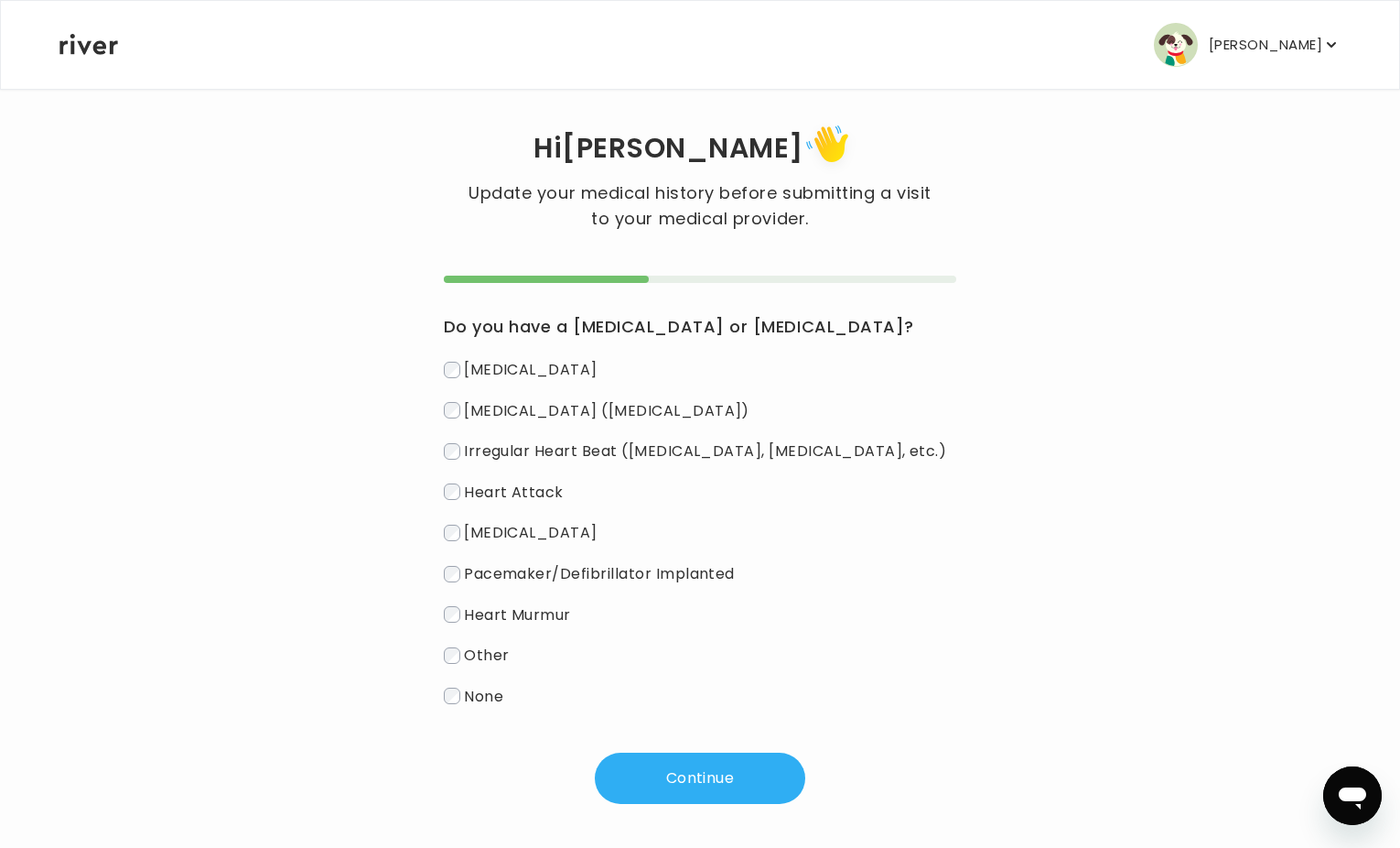
click at [492, 694] on span "None" at bounding box center [483, 695] width 40 height 21
click at [681, 776] on button "Continue" at bounding box center [699, 778] width 211 height 51
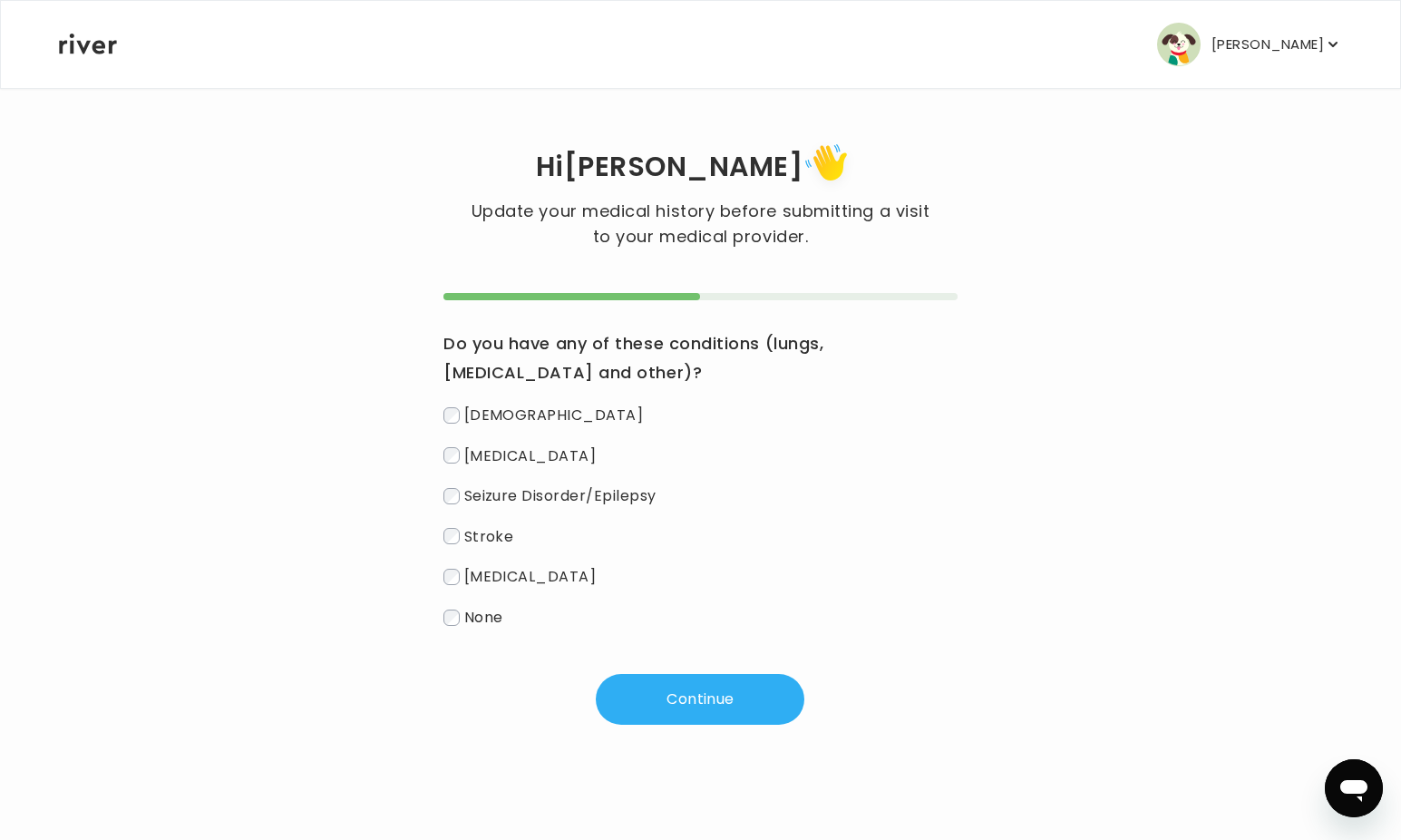
click at [464, 613] on label "None" at bounding box center [700, 617] width 514 height 26
click at [636, 689] on button "Continue" at bounding box center [700, 699] width 209 height 51
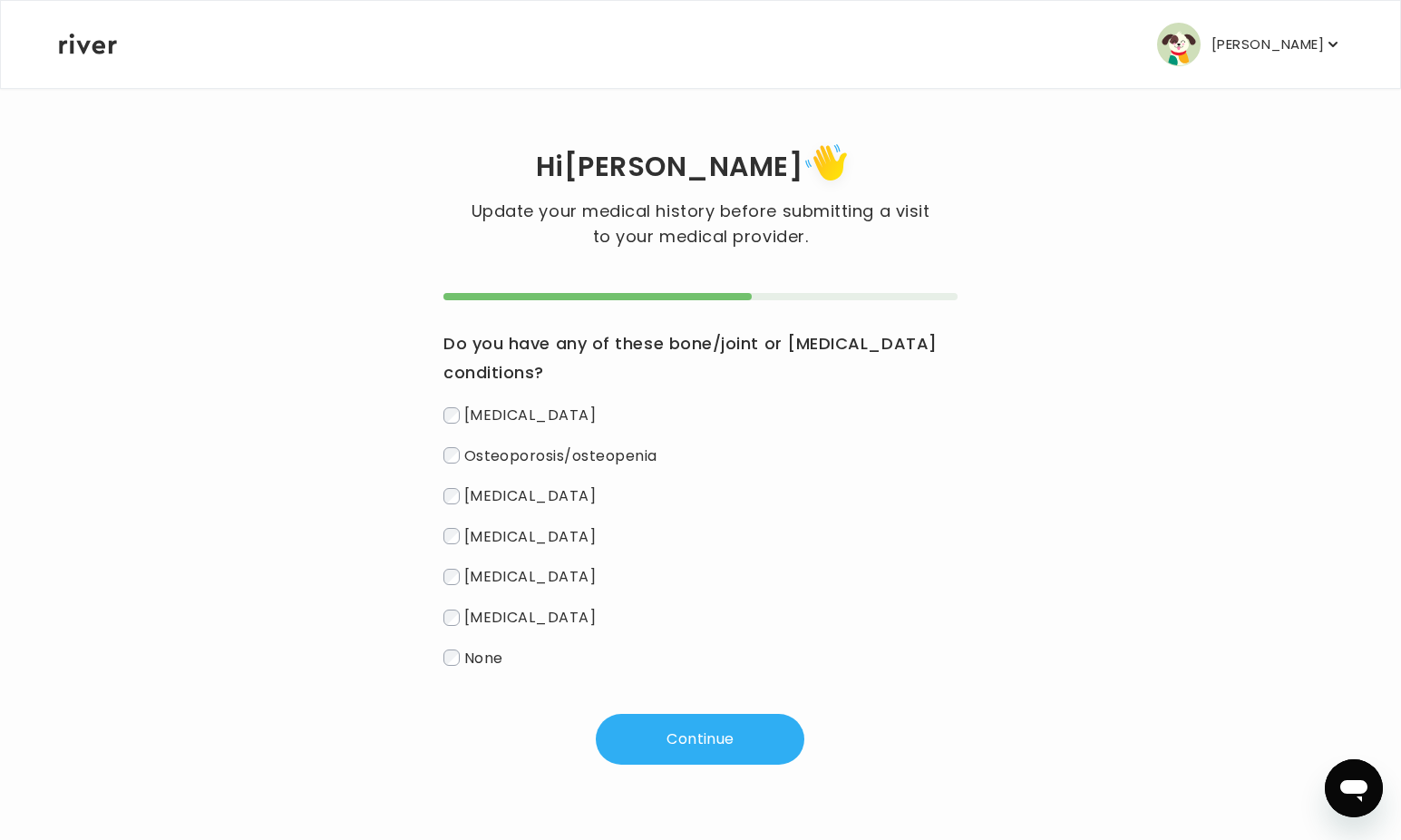
click at [495, 668] on span "None" at bounding box center [483, 657] width 39 height 21
click at [656, 730] on button "Continue" at bounding box center [700, 739] width 209 height 51
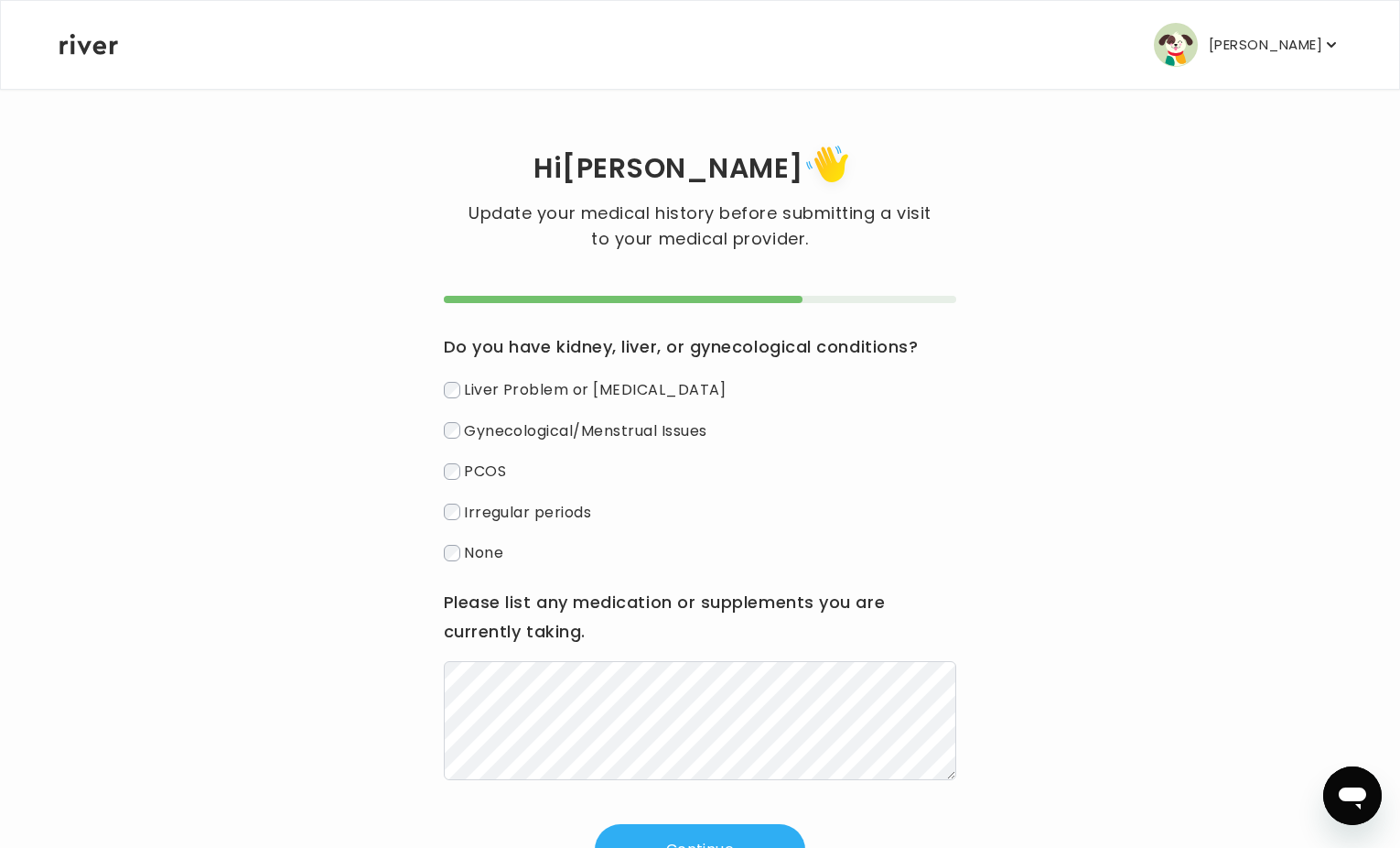
click at [489, 547] on span "None" at bounding box center [483, 553] width 40 height 21
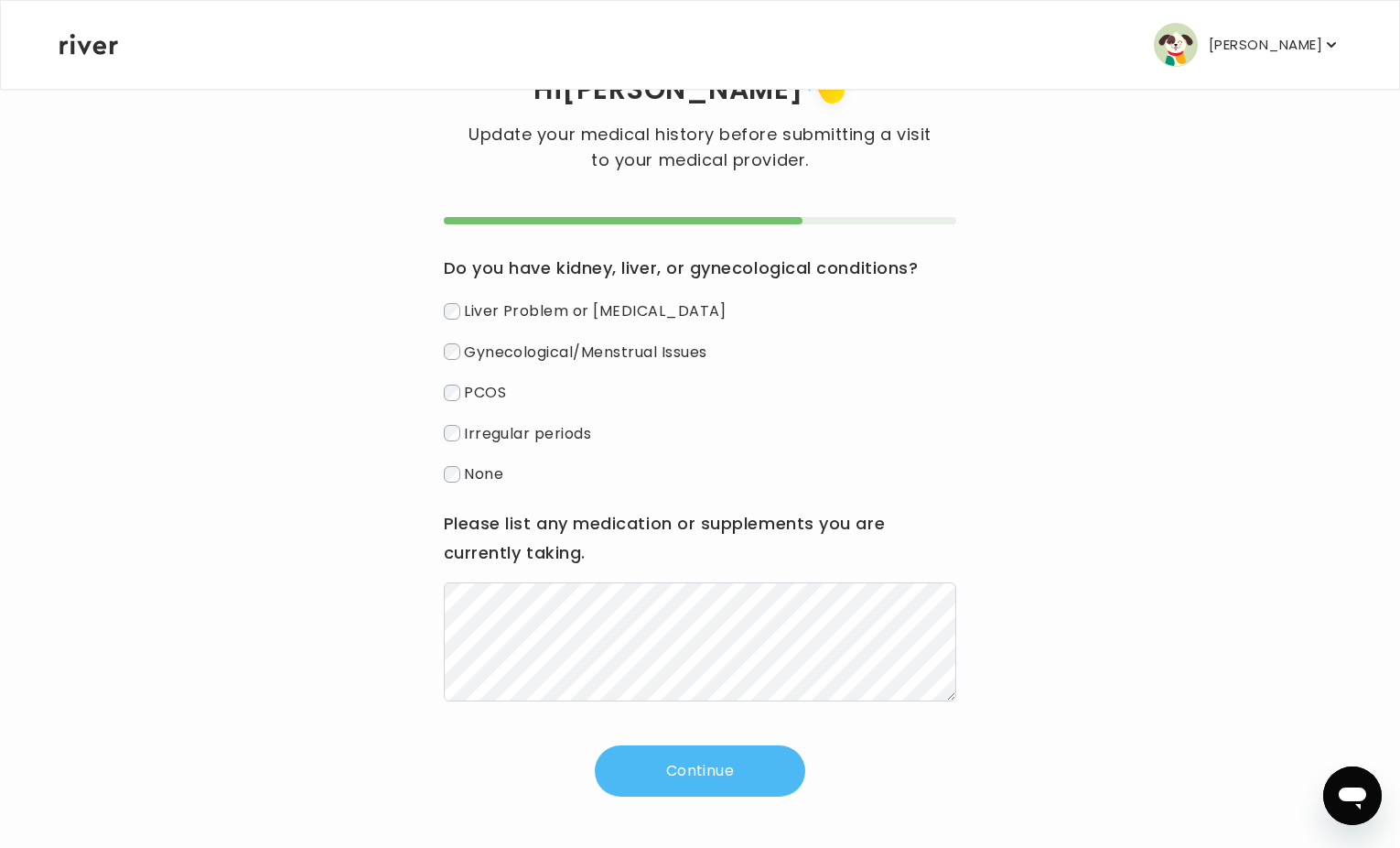
click at [677, 764] on button "Continue" at bounding box center [699, 770] width 211 height 51
click at [620, 775] on button "Continue" at bounding box center [699, 770] width 211 height 51
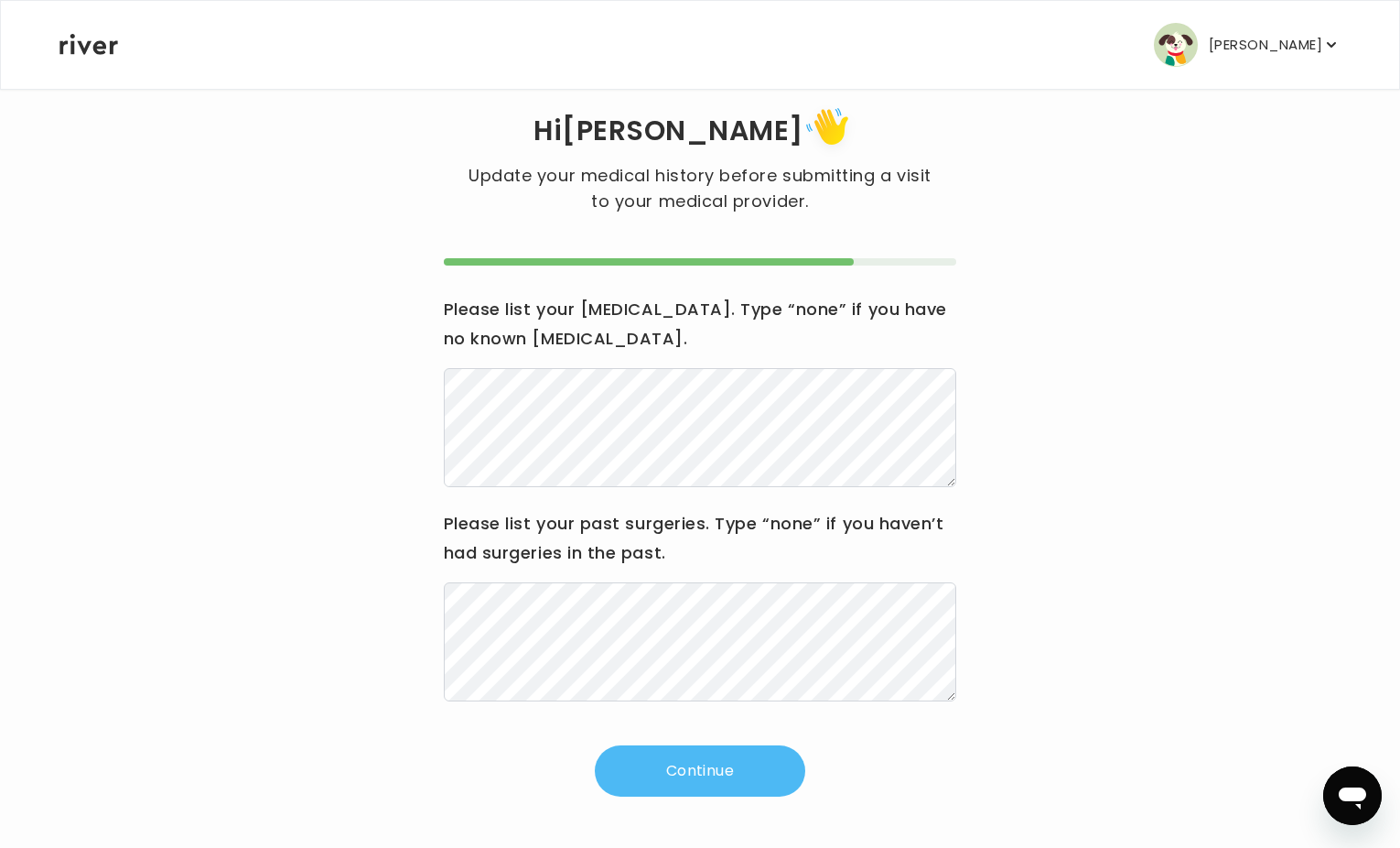
click at [752, 775] on button "Continue" at bounding box center [699, 770] width 211 height 51
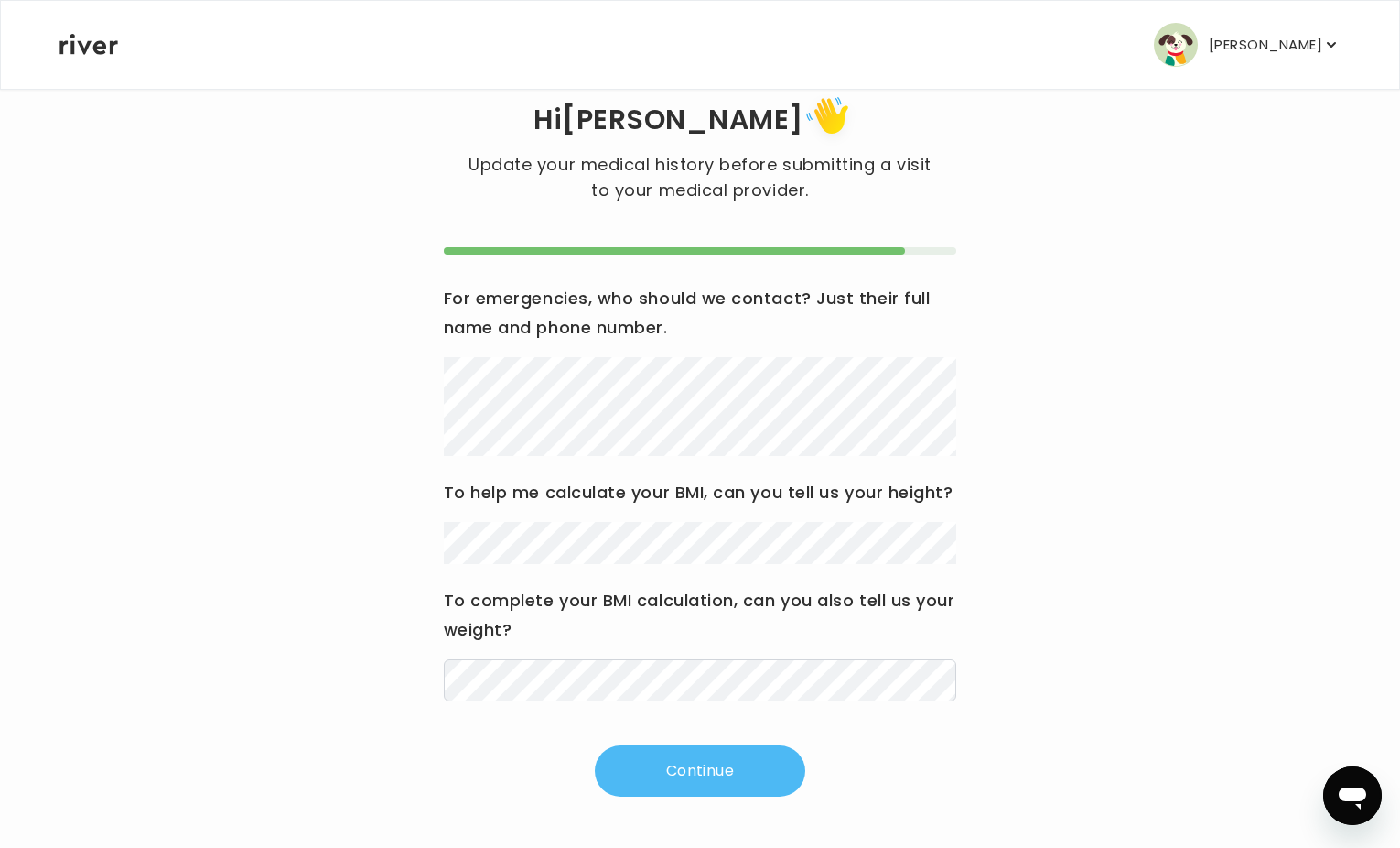
click at [677, 767] on button "Continue" at bounding box center [699, 770] width 211 height 51
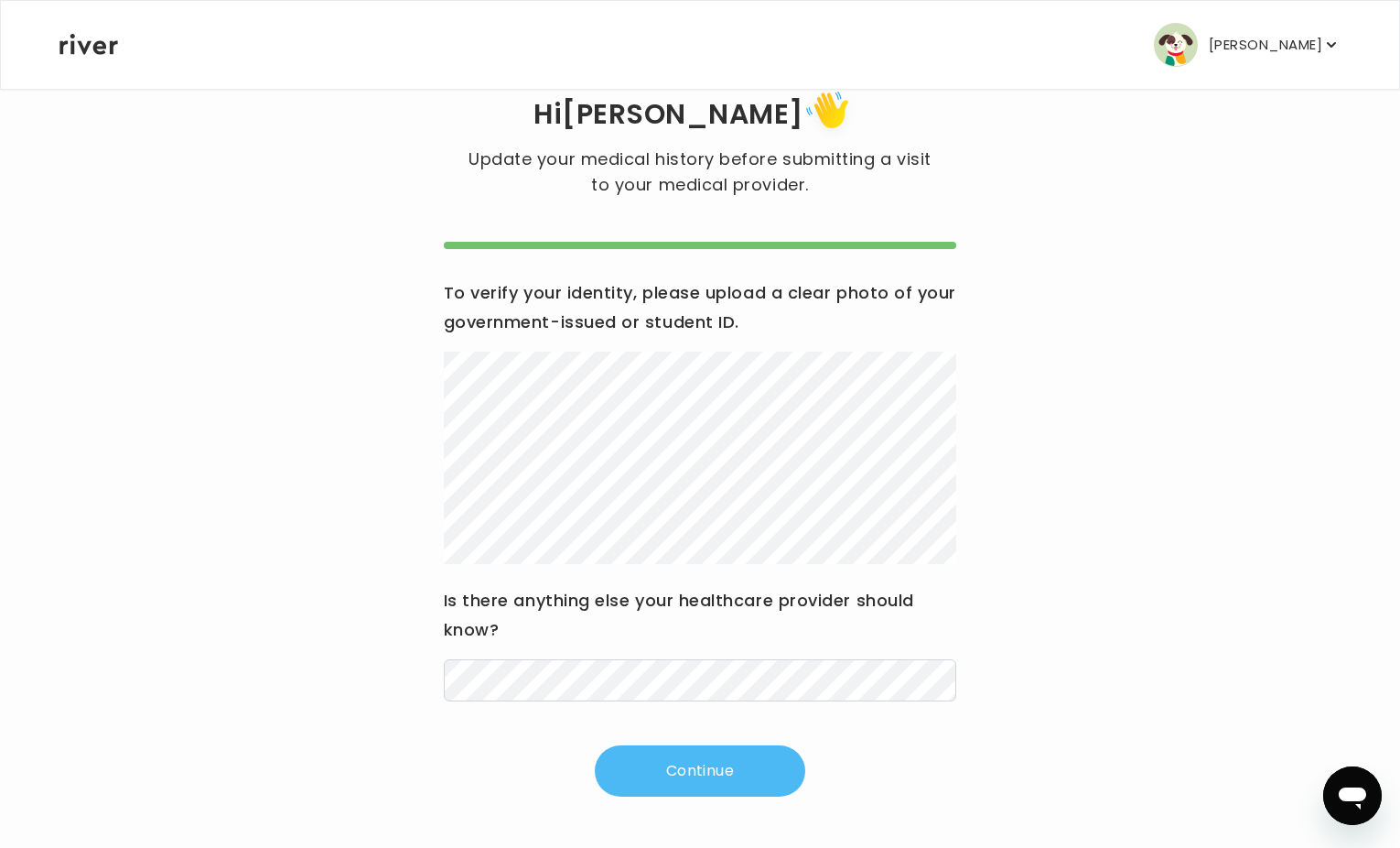
click at [730, 782] on button "Continue" at bounding box center [699, 770] width 211 height 51
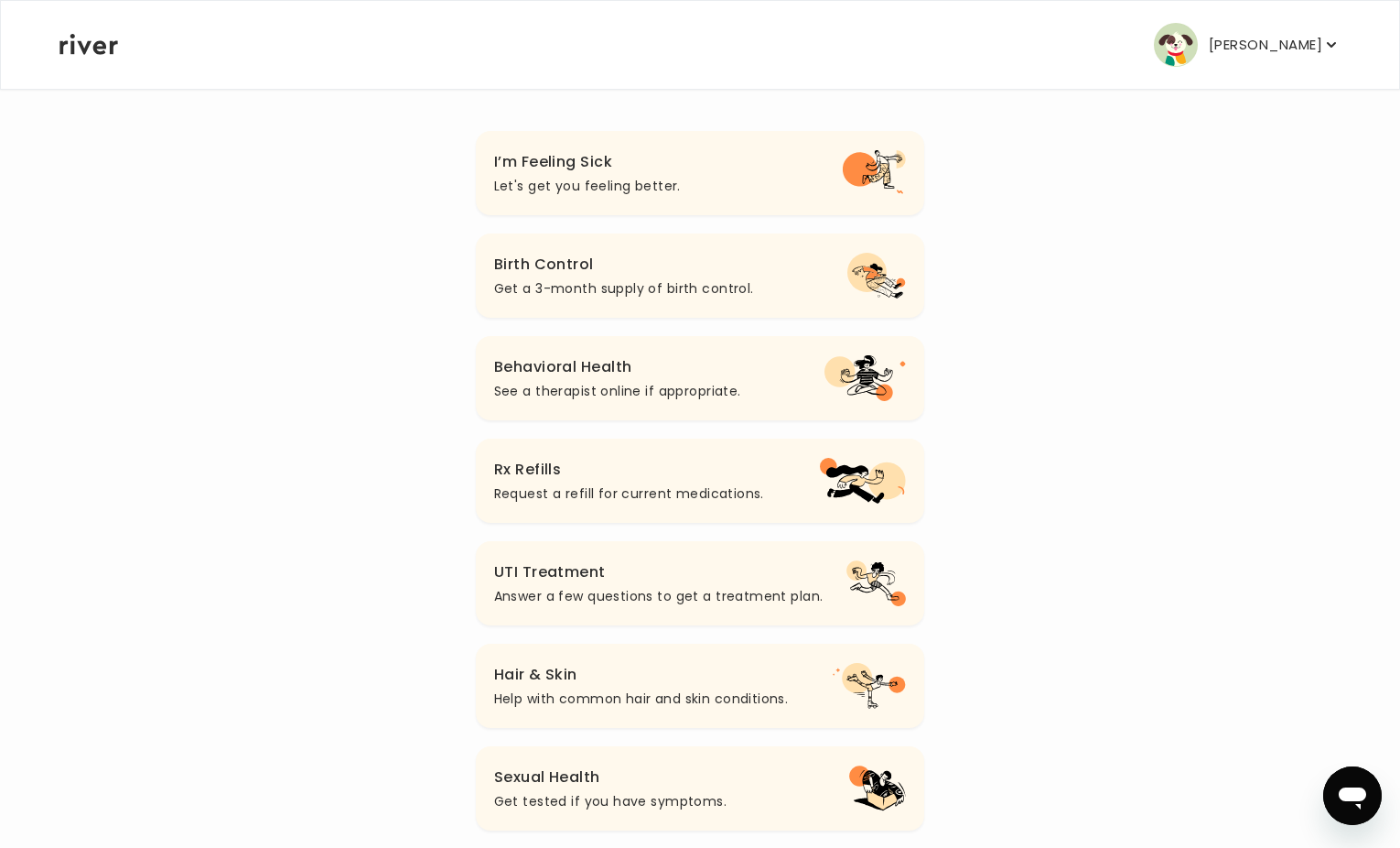
scroll to position [169, 0]
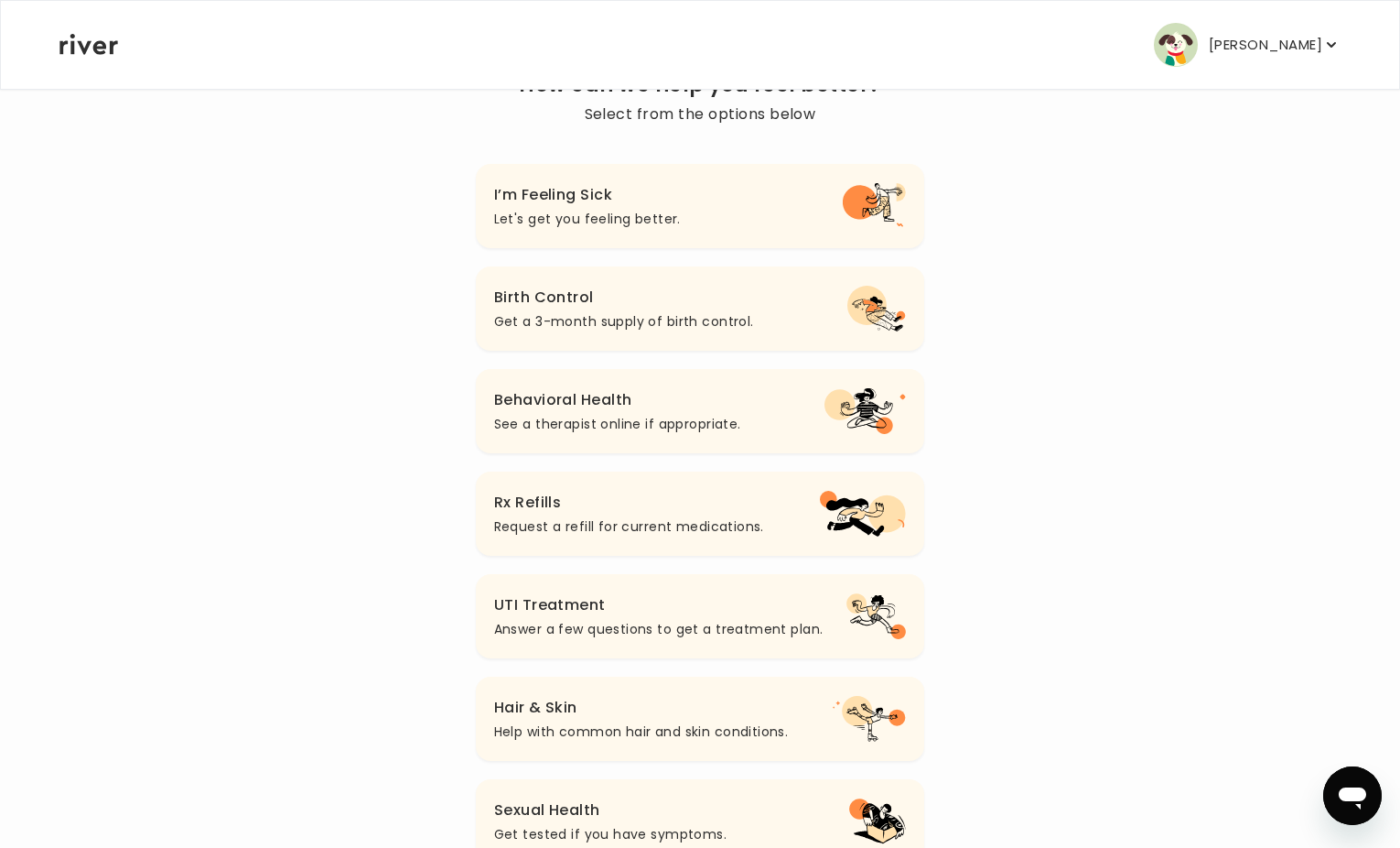
click at [635, 424] on p "See a therapist online if appropriate." at bounding box center [617, 424] width 247 height 22
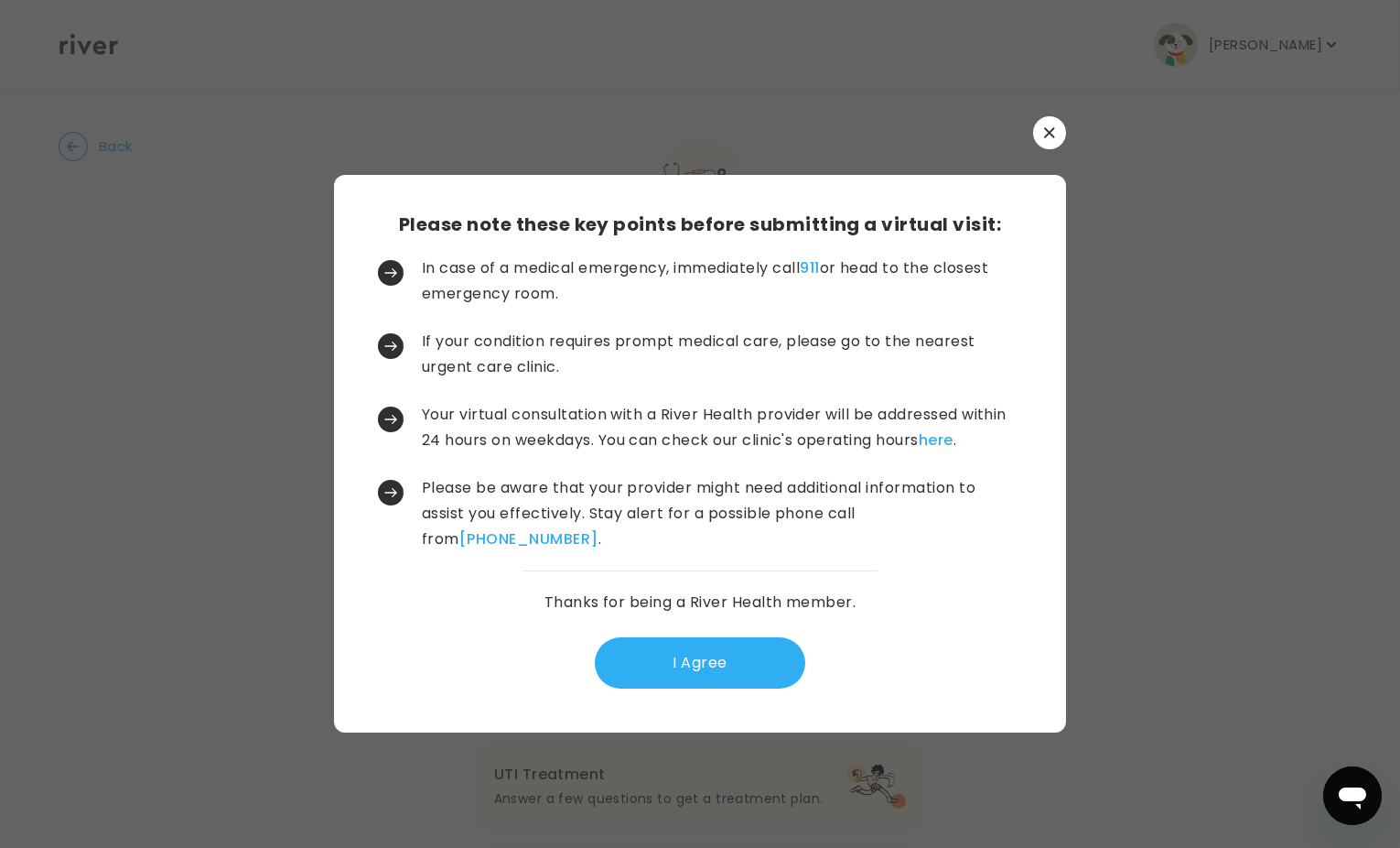
scroll to position [0, 0]
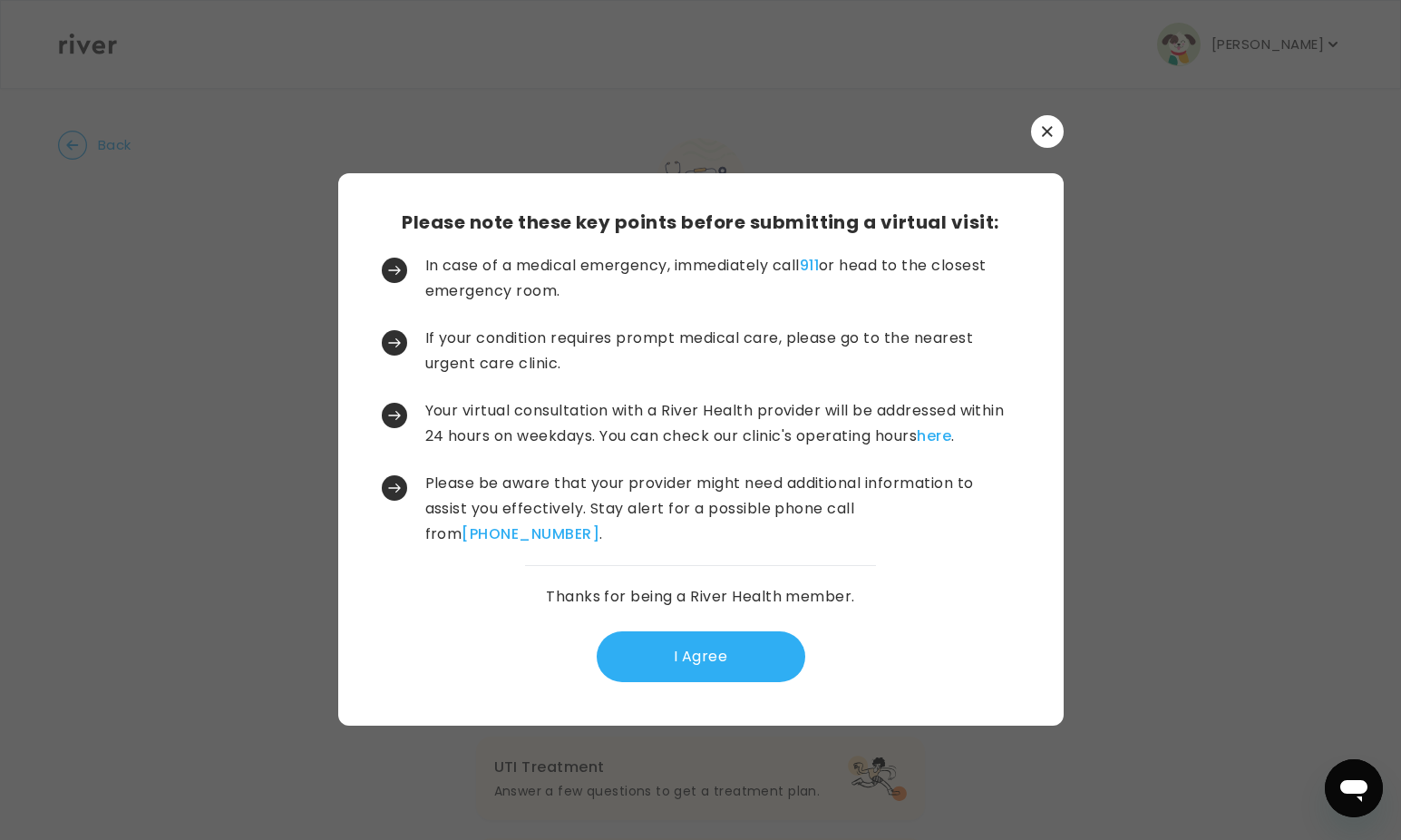
click at [1027, 149] on div "Please note these key points before submitting a virtual visit: In case of a me…" at bounding box center [700, 420] width 726 height 610
click at [1049, 135] on icon "button" at bounding box center [1047, 131] width 11 height 11
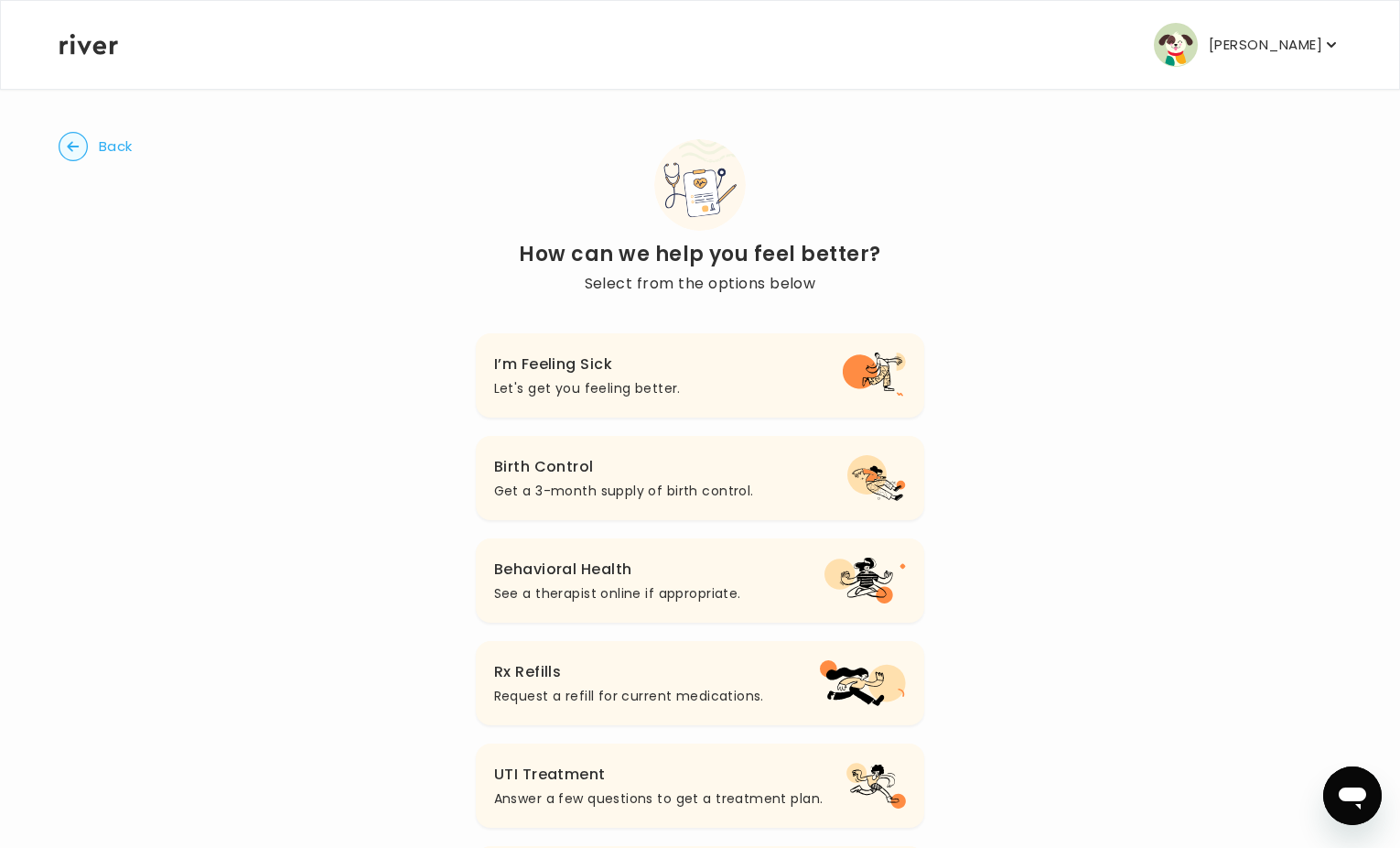
click at [129, 150] on span "Back" at bounding box center [116, 147] width 34 height 25
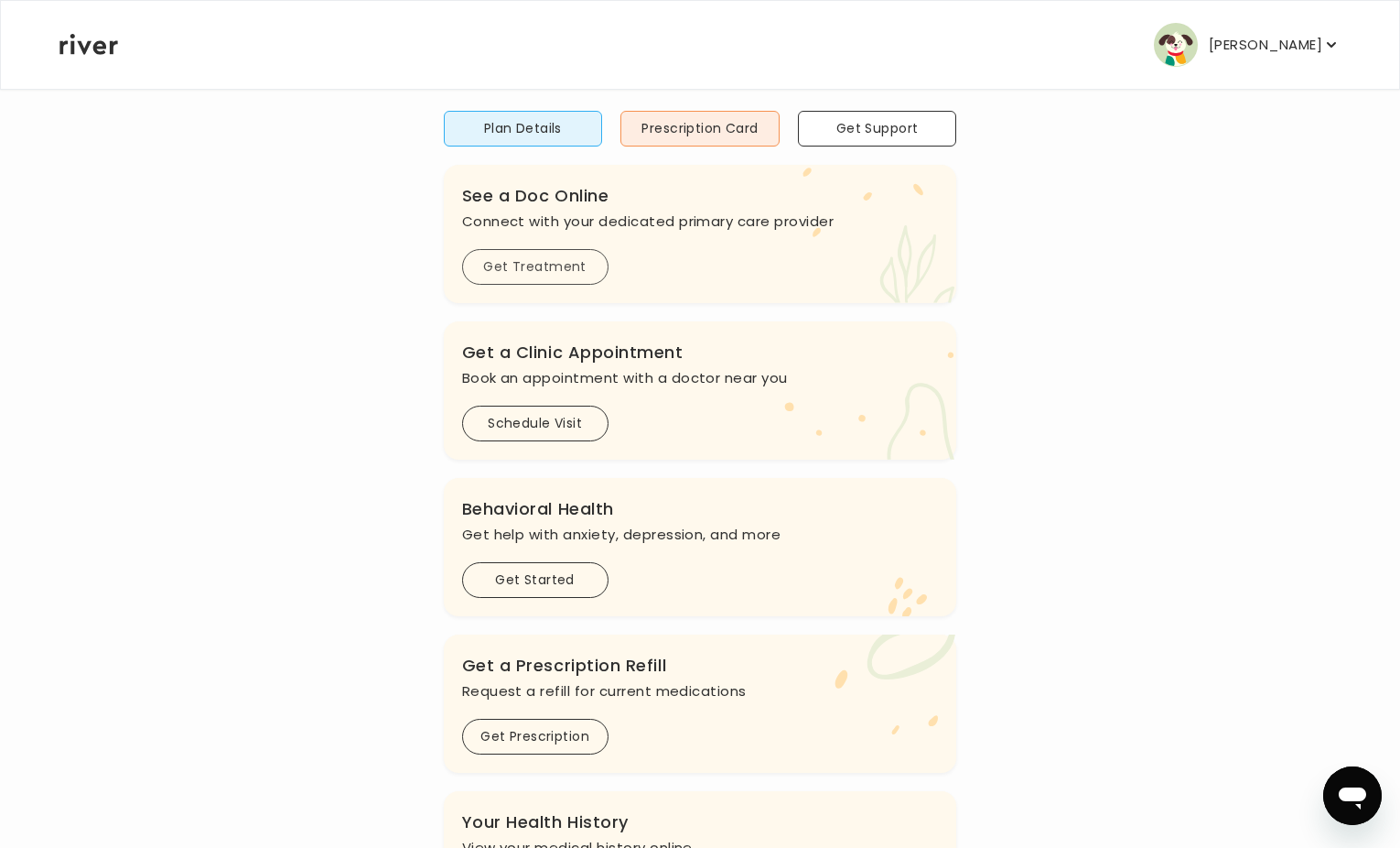
scroll to position [138, 0]
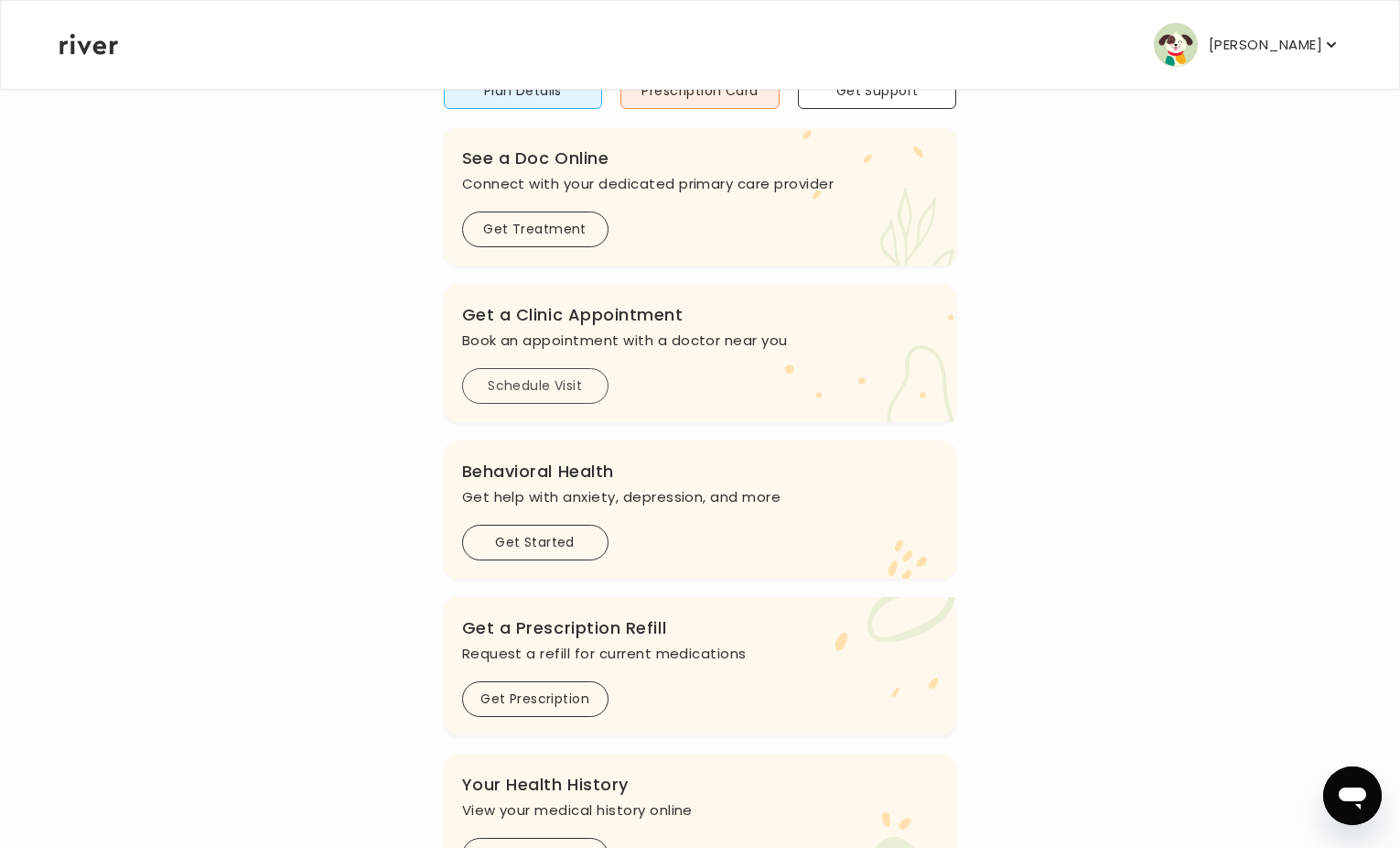
click at [554, 395] on button "Schedule Visit" at bounding box center [535, 386] width 147 height 36
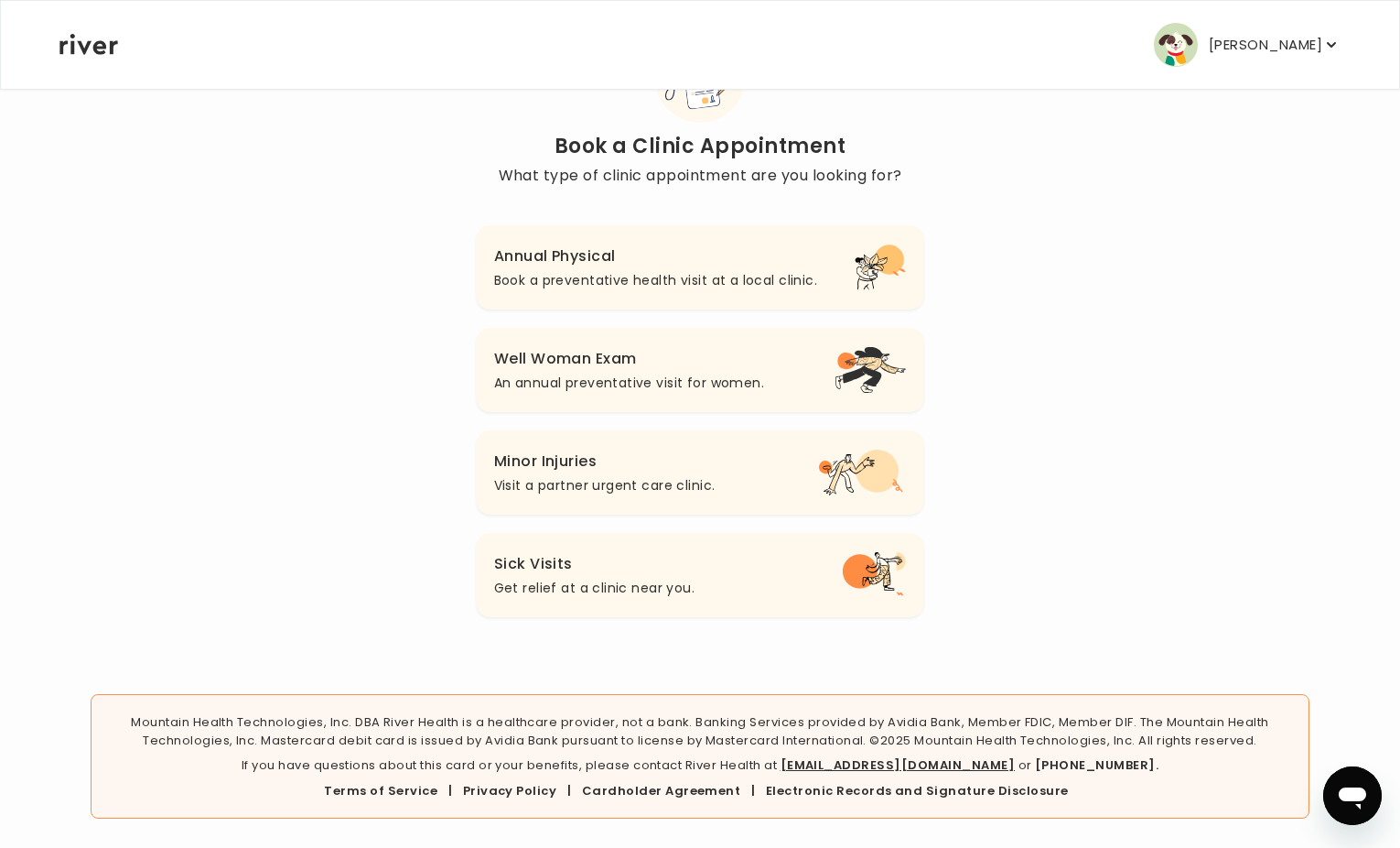
click at [576, 275] on p "Book a preventative health visit at a local clinic." at bounding box center [655, 280] width 323 height 22
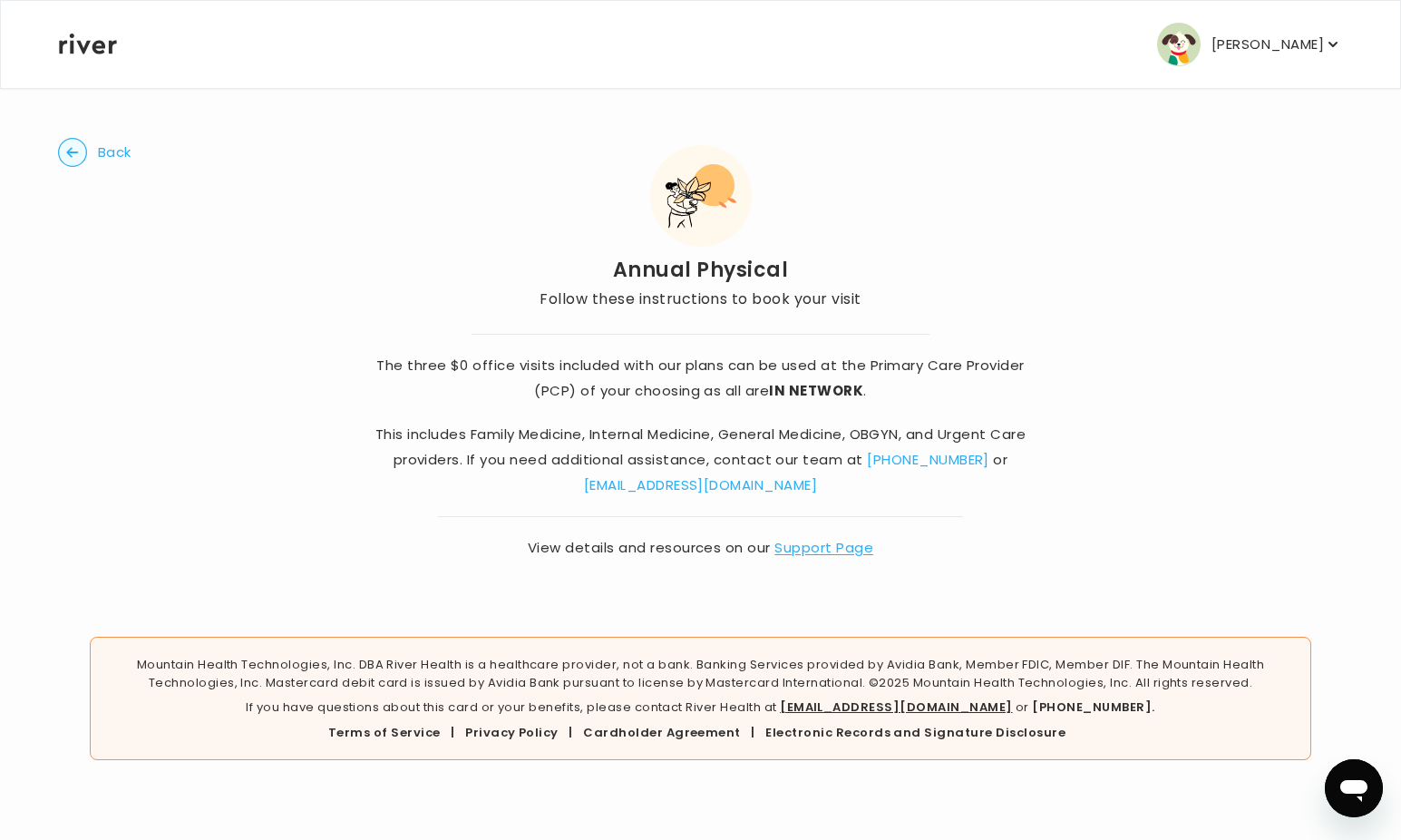
click at [693, 484] on link "[EMAIL_ADDRESS][DOMAIN_NAME]" at bounding box center [700, 485] width 233 height 19
